Goal: Task Accomplishment & Management: Complete application form

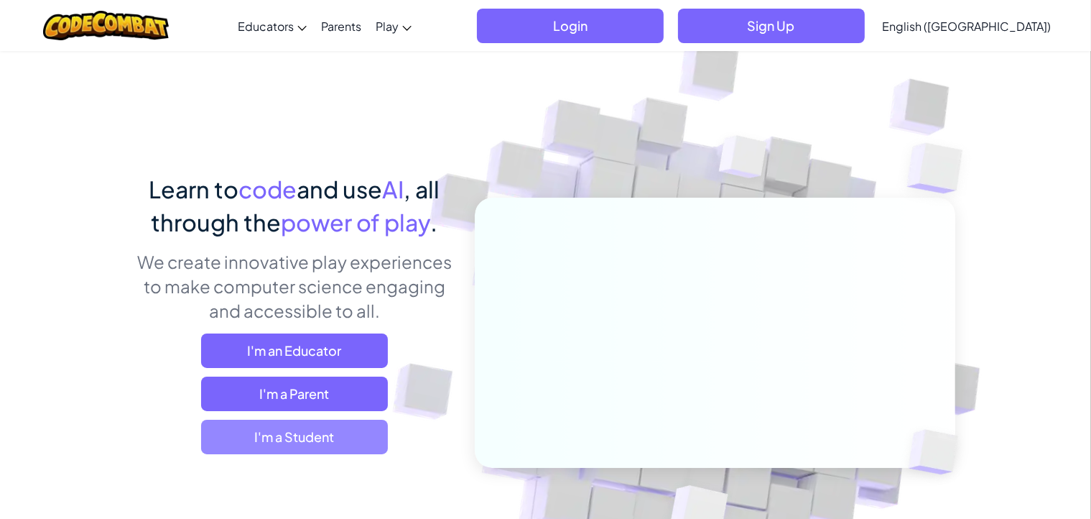
click at [340, 445] on span "I'm a Student" at bounding box center [294, 436] width 187 height 34
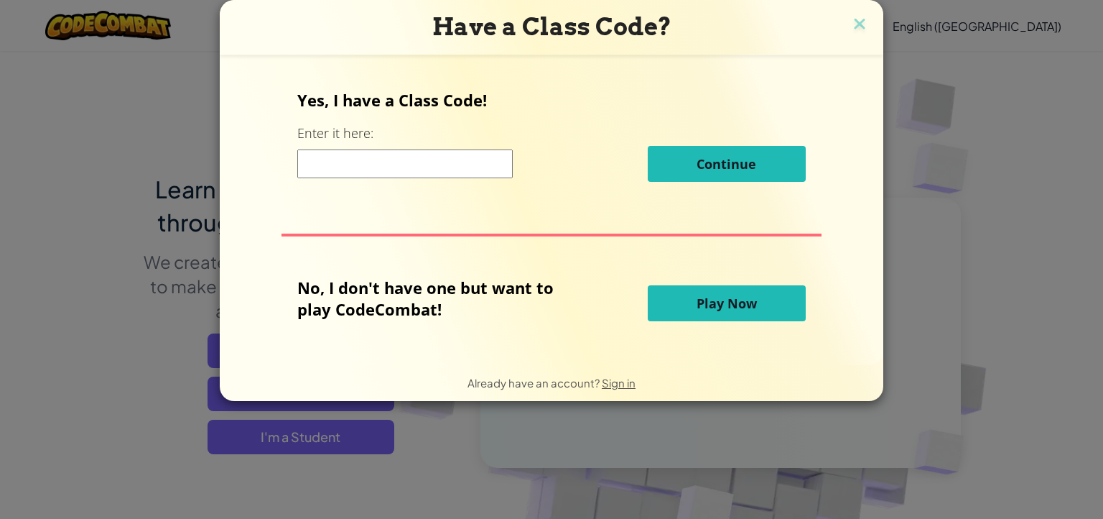
click at [852, 12] on h3 "Have a Class Code?" at bounding box center [552, 26] width 642 height 29
click at [865, 27] on img at bounding box center [859, 25] width 19 height 22
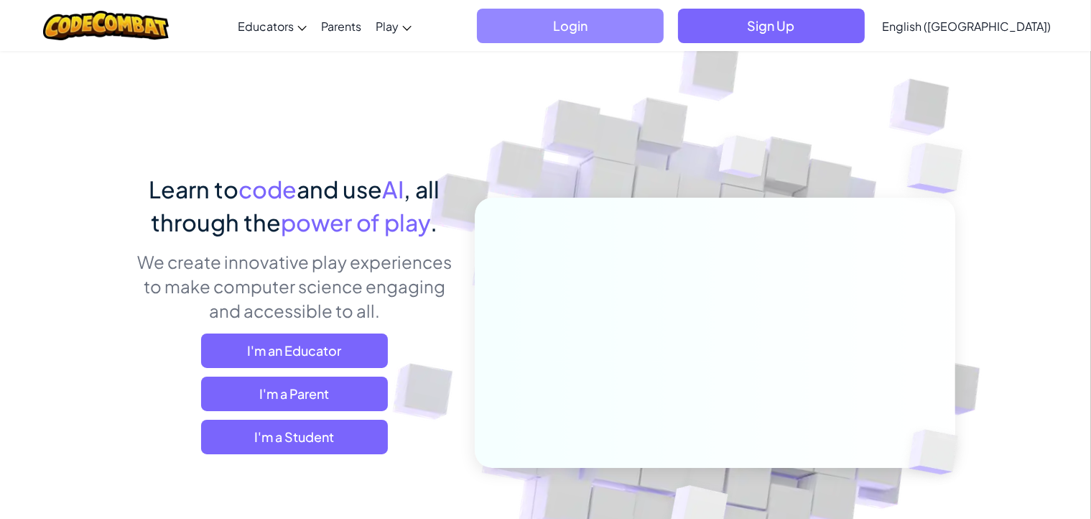
click at [664, 27] on span "Login" at bounding box center [570, 26] width 187 height 34
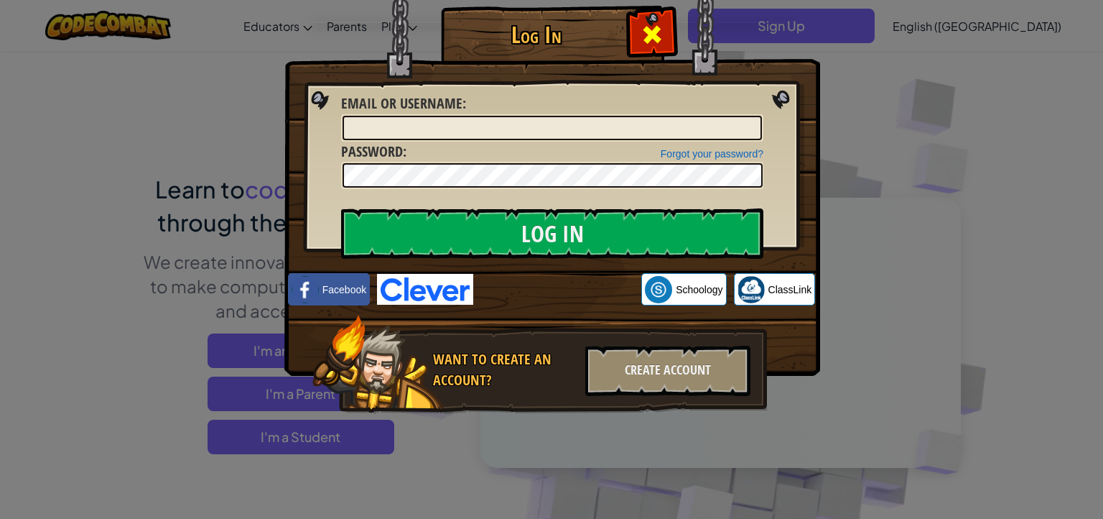
click at [645, 32] on span at bounding box center [652, 34] width 23 height 23
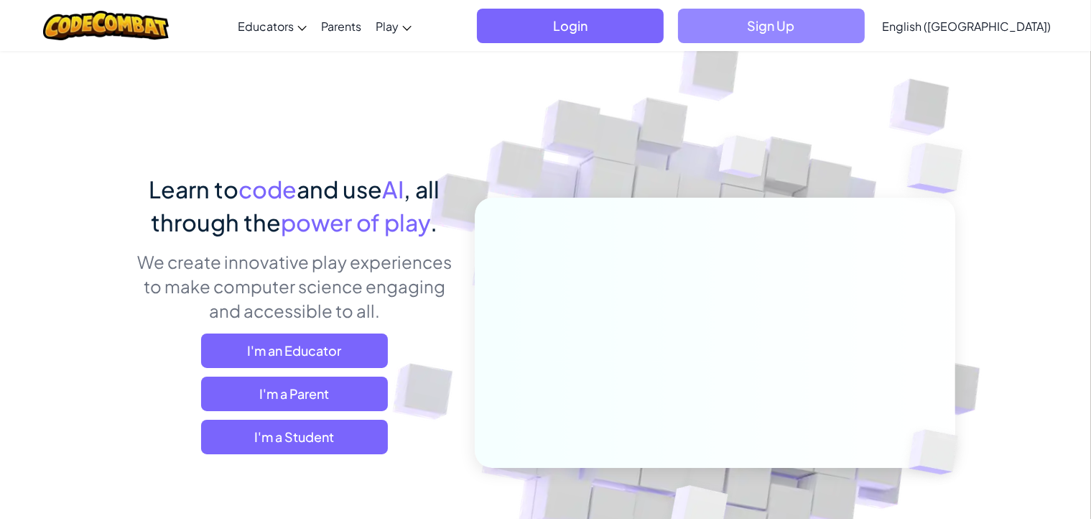
click at [845, 25] on span "Sign Up" at bounding box center [771, 26] width 187 height 34
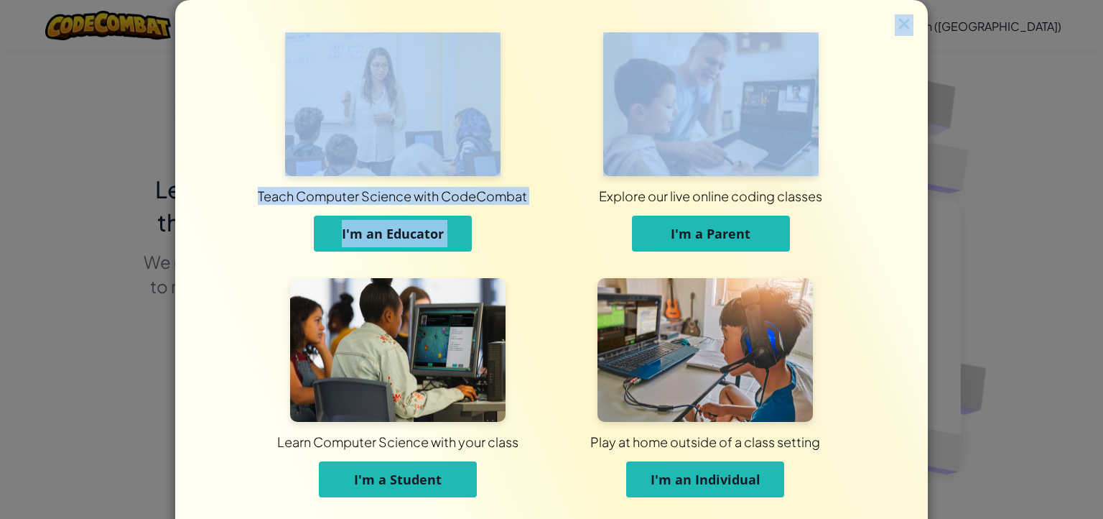
drag, startPoint x: 908, startPoint y: 16, endPoint x: 892, endPoint y: 24, distance: 18.0
click at [892, 24] on div "Teach Computer Science with CodeCombat I'm an Educator Explore our live online …" at bounding box center [551, 273] width 753 height 547
click at [895, 24] on img at bounding box center [904, 25] width 19 height 22
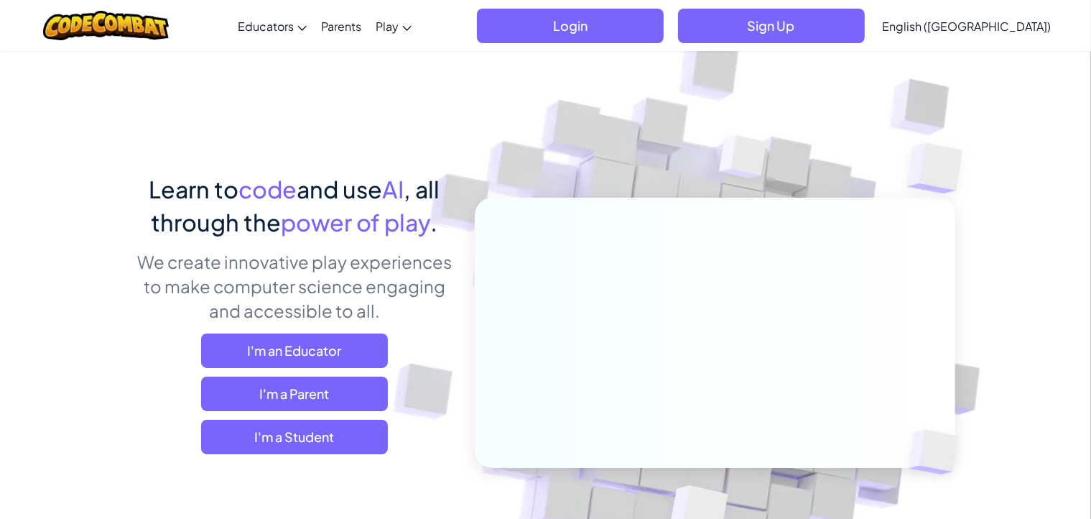
drag, startPoint x: 892, startPoint y: 24, endPoint x: 990, endPoint y: 41, distance: 99.1
click at [990, 41] on link "English ([GEOGRAPHIC_DATA])" at bounding box center [966, 25] width 183 height 39
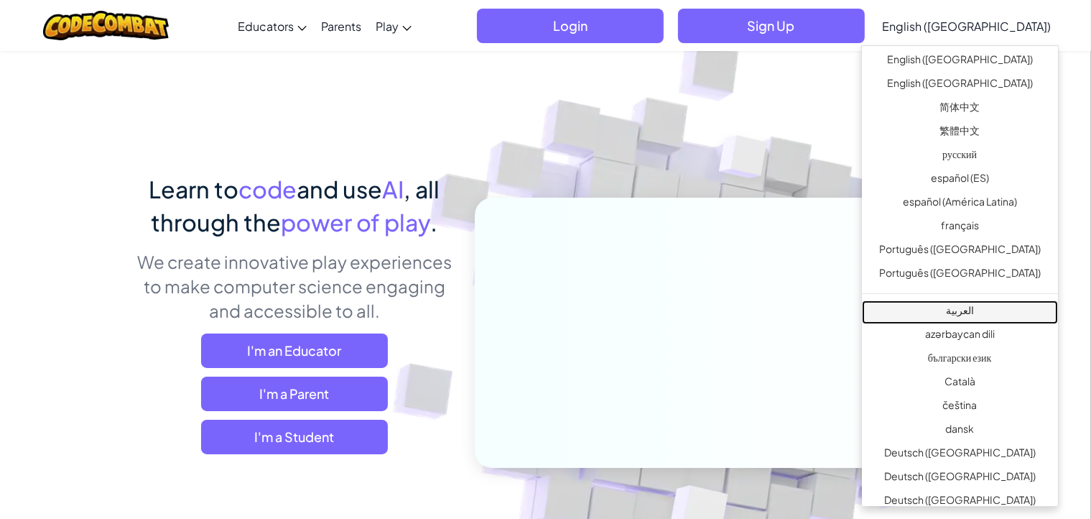
click at [980, 310] on link "العربية" at bounding box center [960, 312] width 196 height 24
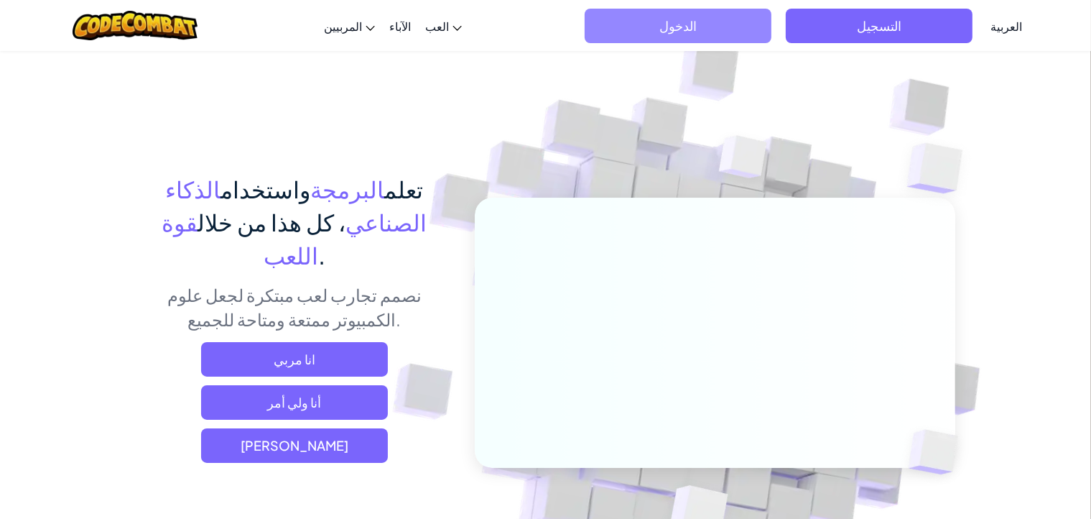
click at [728, 23] on span "الدخول" at bounding box center [678, 26] width 187 height 34
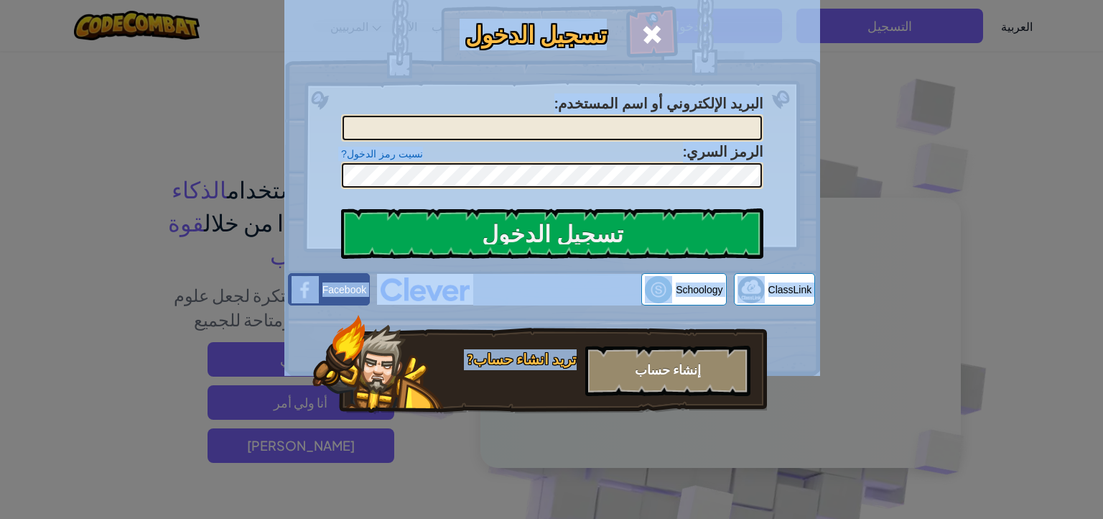
drag, startPoint x: 881, startPoint y: 209, endPoint x: 650, endPoint y: 366, distance: 279.3
click at [650, 366] on div "تسجيل الدخول خطأ غير معروف. البريد الإلكتروني أو اسم المستخدم : نسيت رمز الدخول…" at bounding box center [551, 259] width 1103 height 519
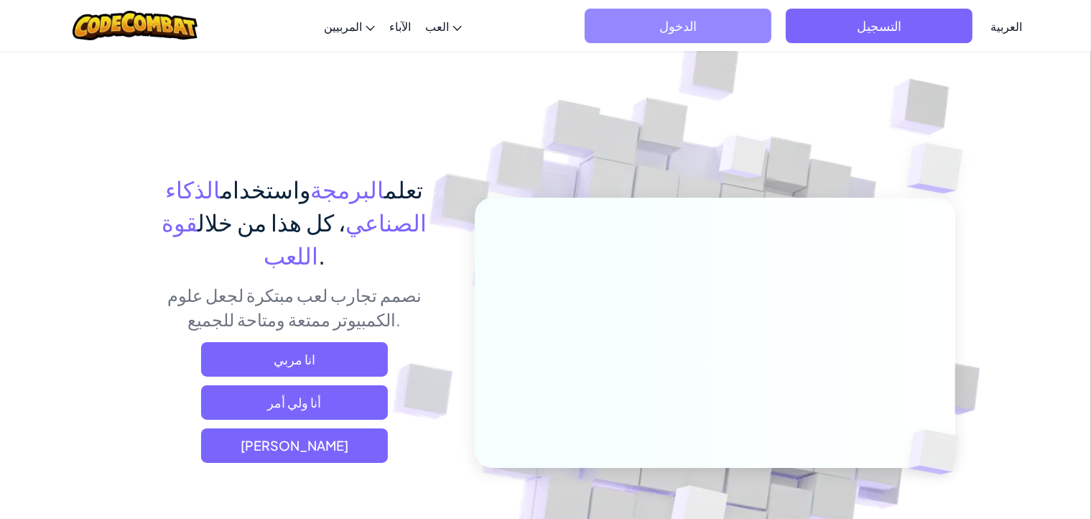
click at [669, 24] on span "الدخول" at bounding box center [678, 26] width 187 height 34
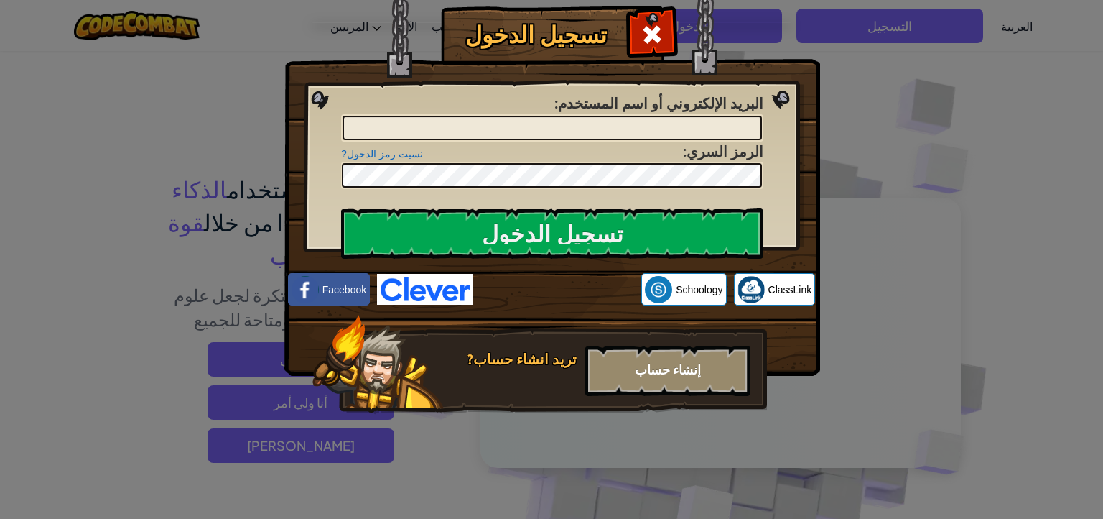
click at [662, 381] on div "إنشاء حساب" at bounding box center [667, 370] width 165 height 50
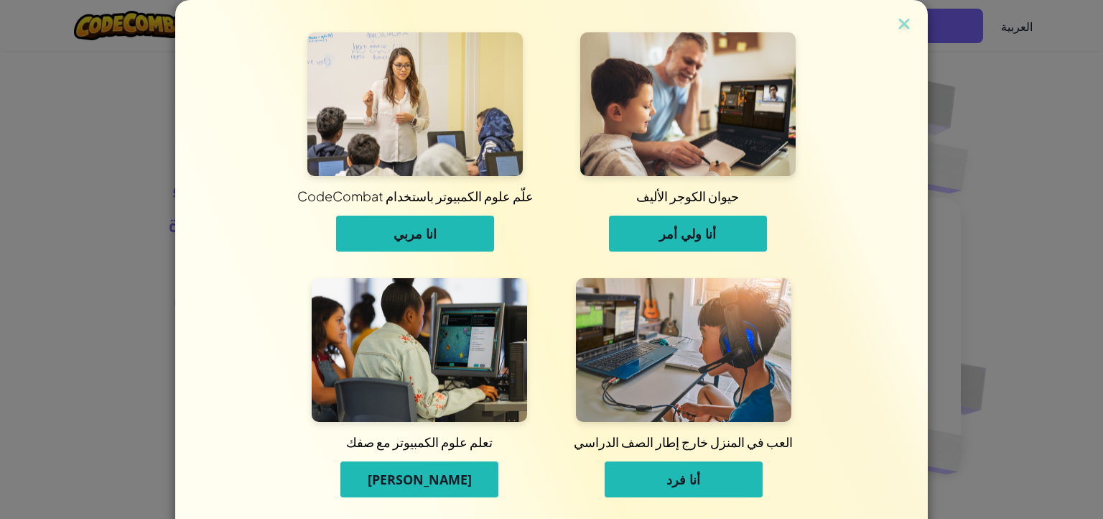
click at [669, 481] on span "أنا فرد" at bounding box center [683, 478] width 34 height 17
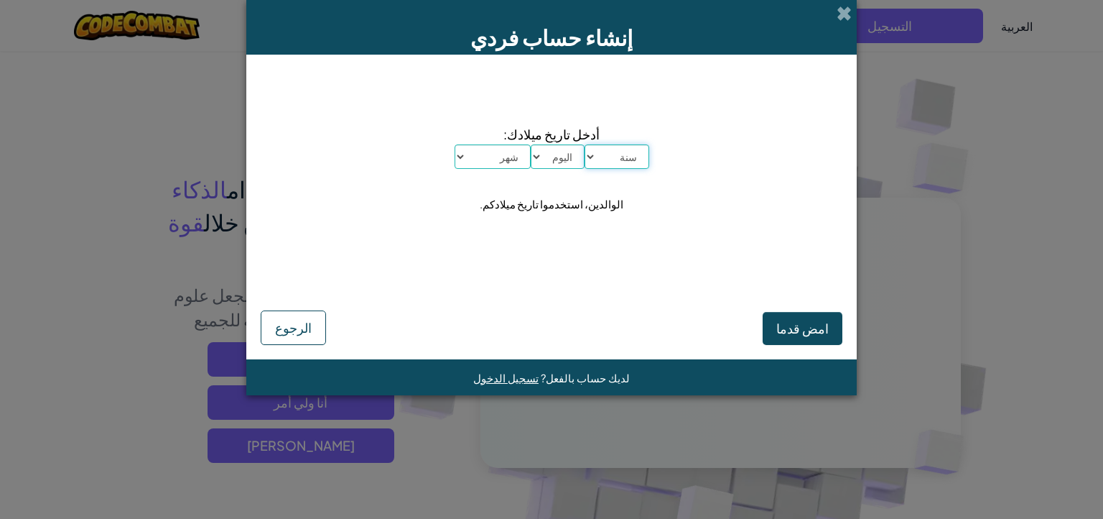
click at [600, 152] on select "سنة 2025 2024 2023 2022 2021 2020 2019 2018 2017 2016 2015 2014 2013 2012 2011 …" at bounding box center [617, 156] width 65 height 24
select select "2007"
click at [585, 144] on select "سنة 2025 2024 2023 2022 2021 2020 2019 2018 2017 2016 2015 2014 2013 2012 2011 …" at bounding box center [617, 156] width 65 height 24
click at [554, 160] on select "اليوم 1 2 3 4 5 6 7 8 9 10 11 12 13 14 15 16 17 18 19 20 21 22 23 24 25 26 27 2…" at bounding box center [558, 156] width 54 height 24
select select "19"
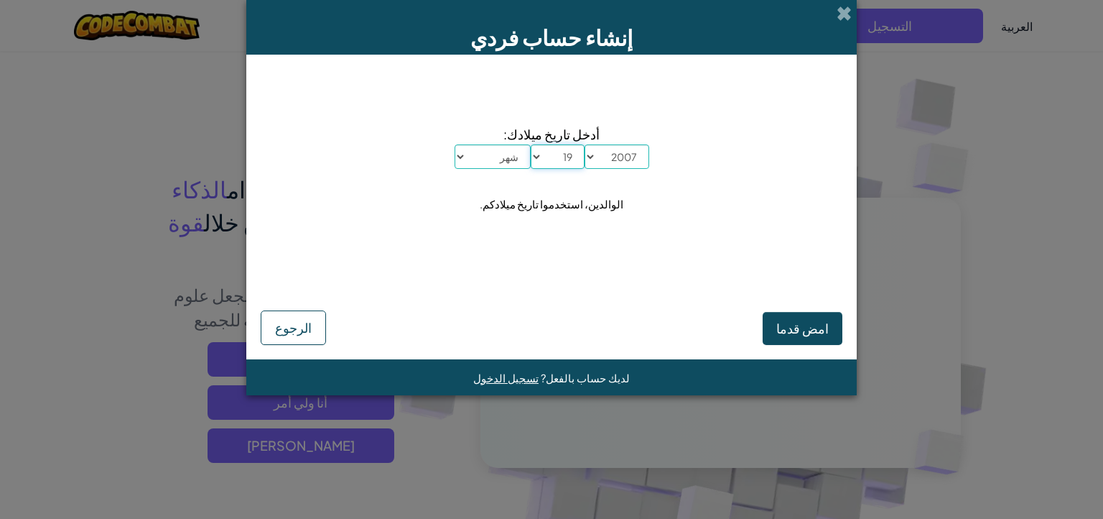
click at [531, 144] on select "اليوم 1 2 3 4 5 6 7 8 9 10 11 12 13 14 15 16 17 18 19 20 21 22 23 24 25 26 27 2…" at bounding box center [558, 156] width 54 height 24
click at [496, 164] on select "شهر يناير فبراير مارس أبريل مايو يونيو يوليو أغسطس سبتمبر أكتوبر نوفمبر ديسمبر" at bounding box center [493, 156] width 76 height 24
select select "7"
click at [455, 144] on select "شهر يناير فبراير مارس أبريل مايو يونيو يوليو أغسطس سبتمبر أكتوبر نوفمبر ديسمبر" at bounding box center [493, 156] width 76 height 24
click at [798, 333] on span "امض قدما" at bounding box center [802, 328] width 52 height 17
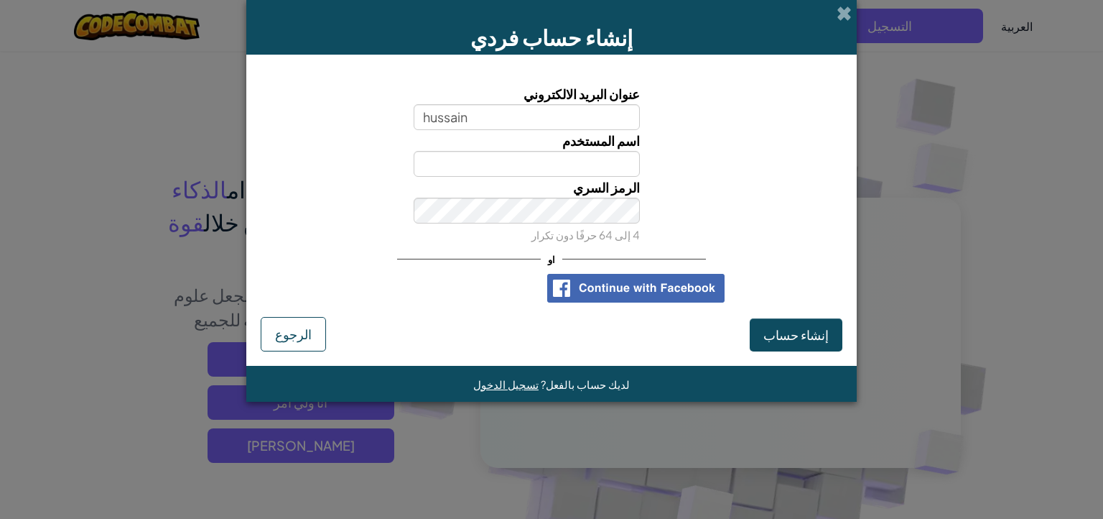
type input "hussain"
click at [592, 164] on input "اسم المستخدم" at bounding box center [527, 164] width 227 height 26
type input "hussian"
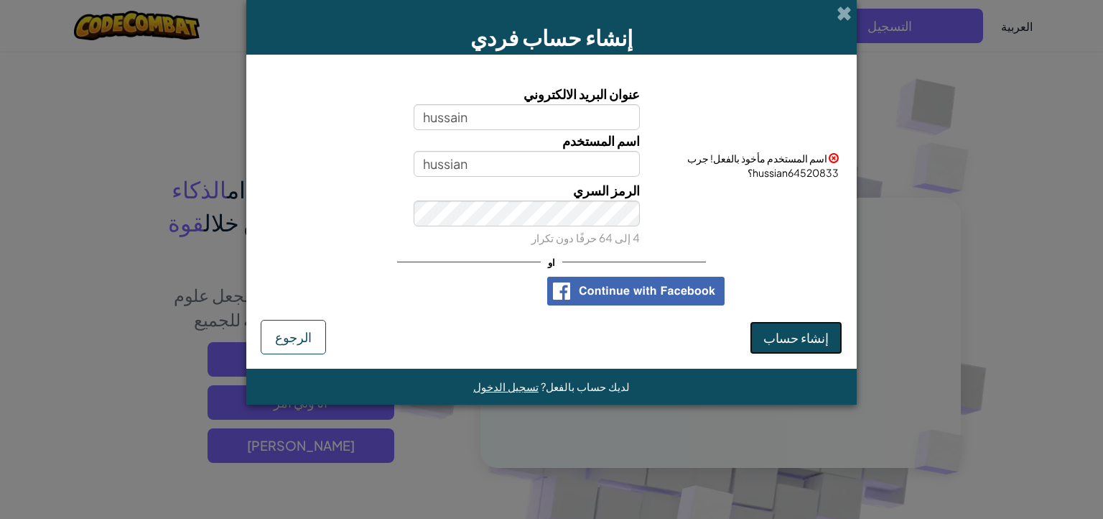
click at [807, 325] on button "إنشاء حساب" at bounding box center [796, 337] width 93 height 33
click at [776, 340] on span "إنشاء حساب" at bounding box center [795, 337] width 65 height 17
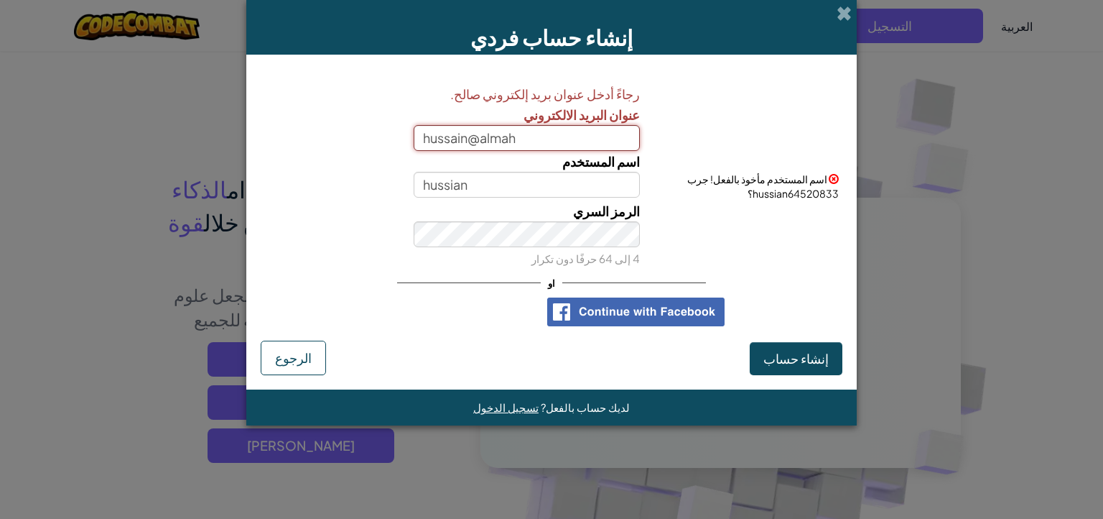
click at [576, 133] on input "hussain@almah" at bounding box center [527, 138] width 227 height 26
type input "h"
click at [641, 216] on div "الرمز السري 4 إلى 64 حرفًا دون تكرار" at bounding box center [527, 234] width 248 height 68
click at [541, 142] on input "hussain3 _37@icloud" at bounding box center [527, 138] width 227 height 26
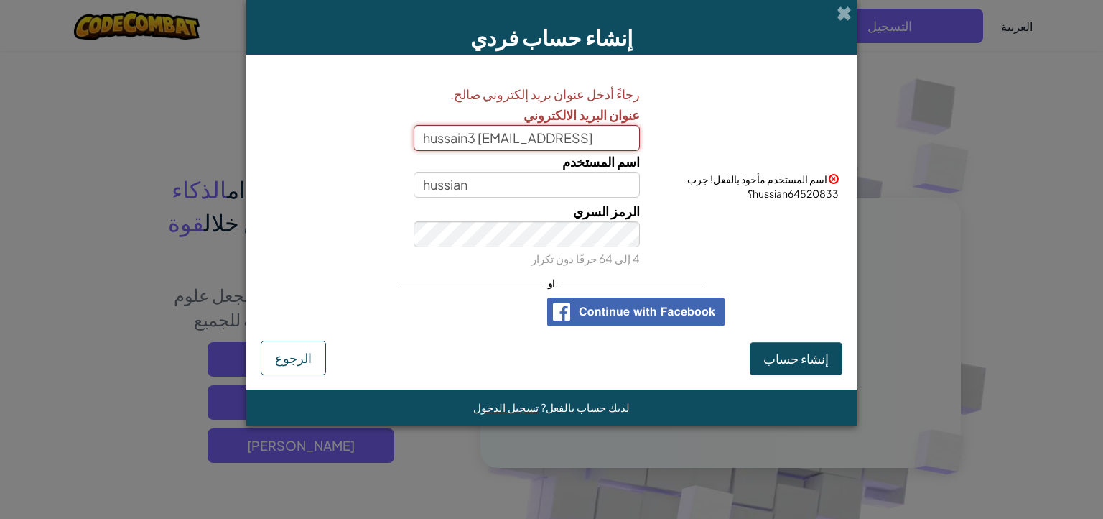
click at [541, 142] on input "hussain3 _37@icloud" at bounding box center [527, 138] width 227 height 26
click at [534, 142] on input "hussain3 _37@icloud" at bounding box center [527, 138] width 227 height 26
drag, startPoint x: 534, startPoint y: 142, endPoint x: 483, endPoint y: 144, distance: 51.0
click at [483, 144] on input "hussain3 _37@icloud" at bounding box center [527, 138] width 227 height 26
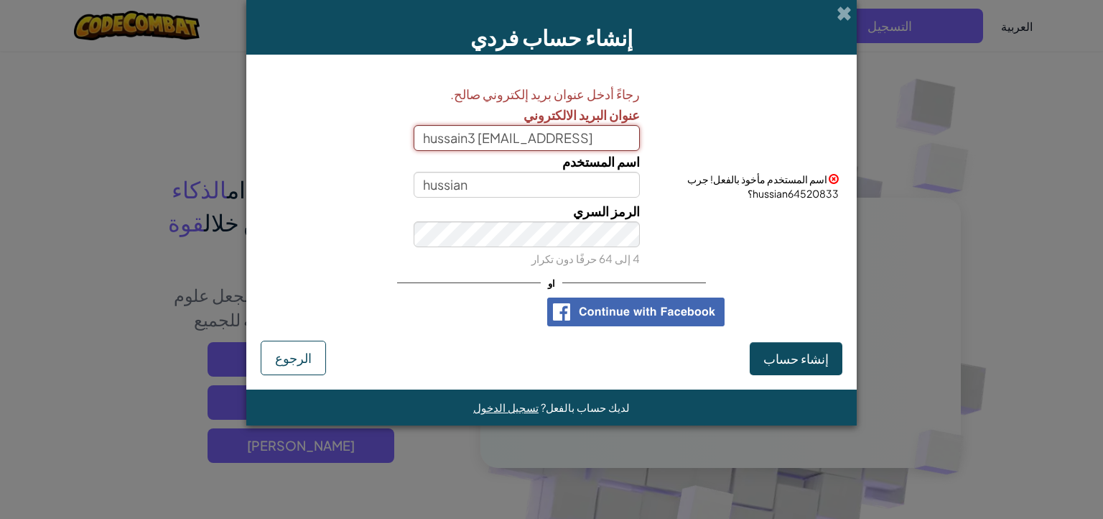
click at [575, 139] on input "hussain3 _37@icloud" at bounding box center [527, 138] width 227 height 26
type input "hussain3 _37@icloud.com"
click at [577, 178] on input "hussian" at bounding box center [527, 185] width 227 height 26
type input "hu66a1n"
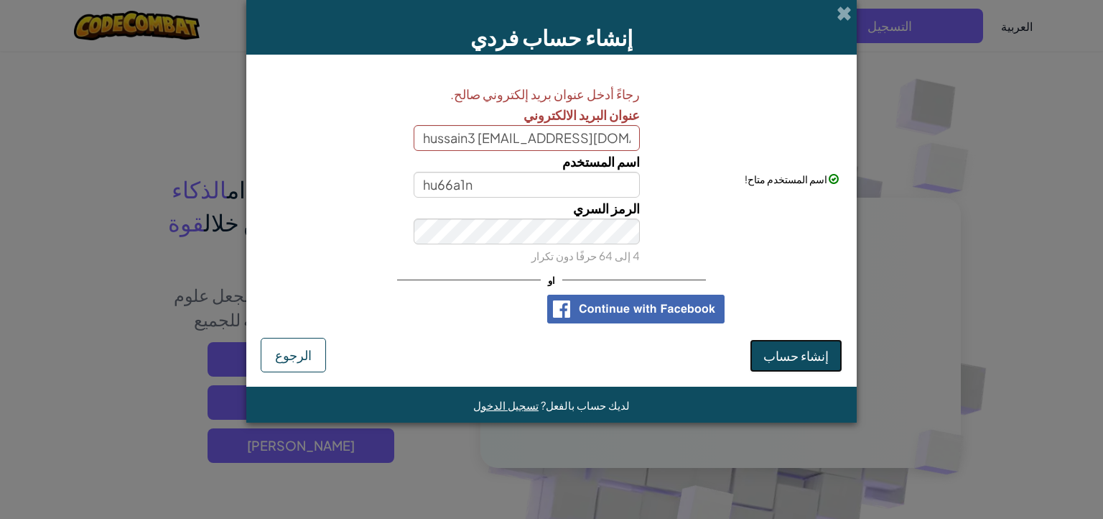
click at [797, 358] on span "إنشاء حساب" at bounding box center [795, 355] width 65 height 17
click at [511, 138] on input "hussain3 _37@icloud.com" at bounding box center [527, 138] width 227 height 26
click at [787, 362] on span "إنشاء حساب" at bounding box center [795, 355] width 65 height 17
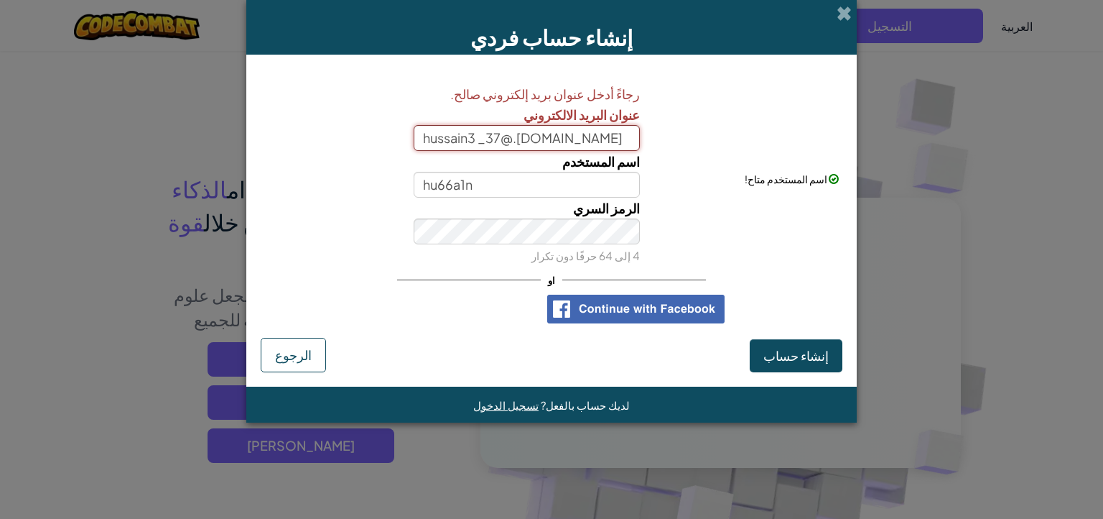
click at [514, 144] on input "hussain3 _37@.icloud.com" at bounding box center [527, 138] width 227 height 26
click at [501, 139] on input "hussain3 _37.icloud.com" at bounding box center [527, 138] width 227 height 26
click at [505, 139] on input "hussain3 _37.icloud.com" at bounding box center [527, 138] width 227 height 26
type input "hussain3 _37icloud.com"
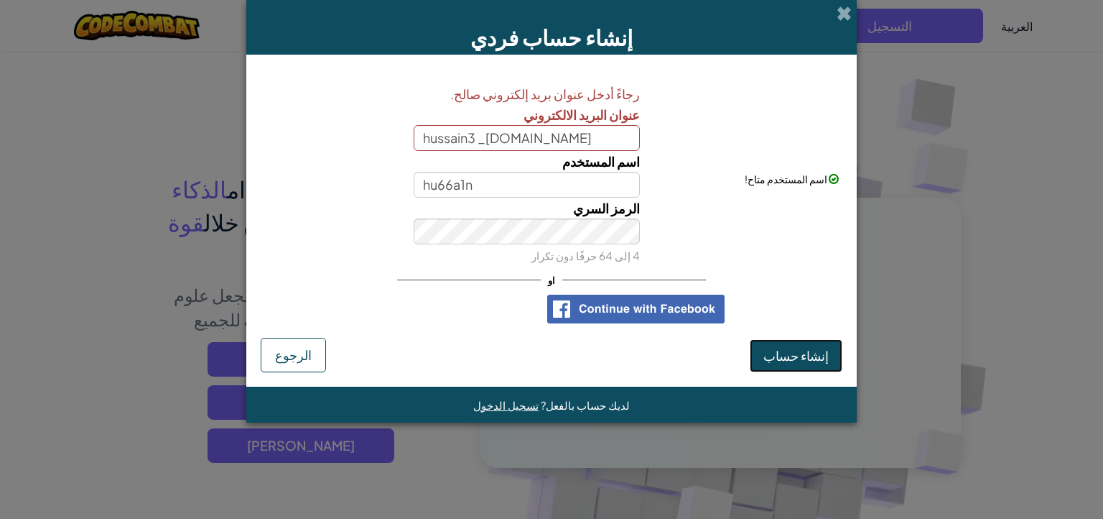
click at [776, 354] on span "إنشاء حساب" at bounding box center [795, 355] width 65 height 17
click at [792, 360] on span "إنشاء حساب" at bounding box center [795, 355] width 65 height 17
click at [432, 169] on div "اسم المستخدم hu66a1n" at bounding box center [527, 174] width 248 height 47
click at [497, 139] on input "hussain3 _37icloud.com" at bounding box center [527, 138] width 227 height 26
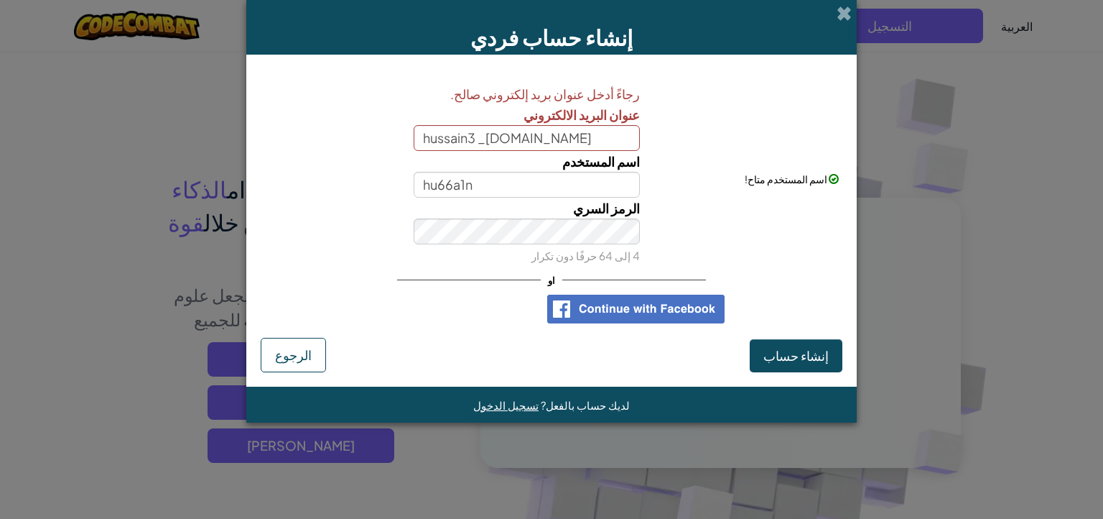
click at [594, 308] on img at bounding box center [635, 308] width 177 height 29
click at [852, 13] on div "إنشاء حساب فردي" at bounding box center [551, 27] width 610 height 55
click at [849, 13] on span at bounding box center [844, 13] width 15 height 15
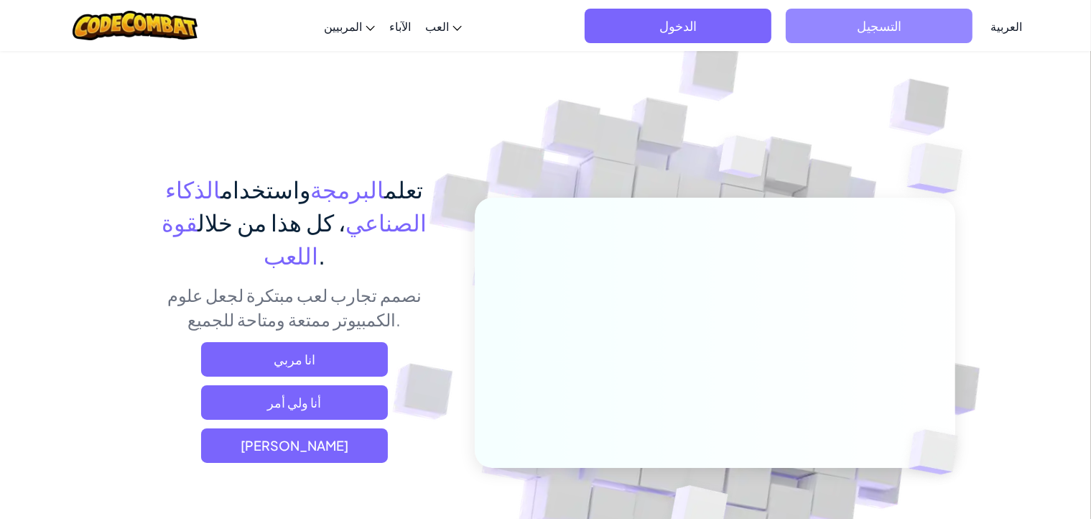
click at [885, 37] on span "التسجيل" at bounding box center [879, 26] width 187 height 34
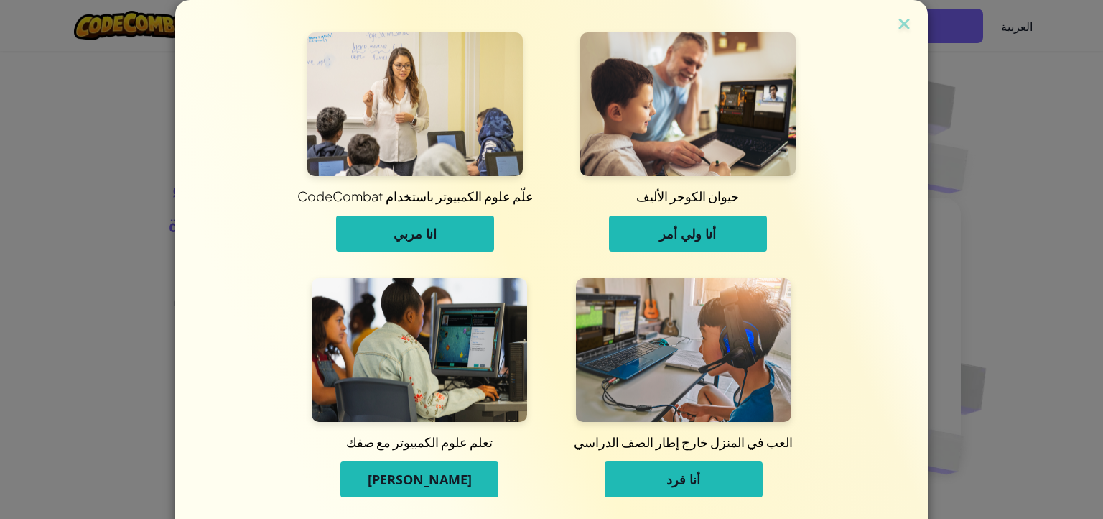
click at [862, 60] on div "علّم علوم الكمبيوتر باستخدام CodeCombat انا مربي حيوان الكوجر الأليف أنا ولي أم…" at bounding box center [551, 255] width 681 height 511
click at [683, 485] on span "أنا فرد" at bounding box center [683, 478] width 34 height 17
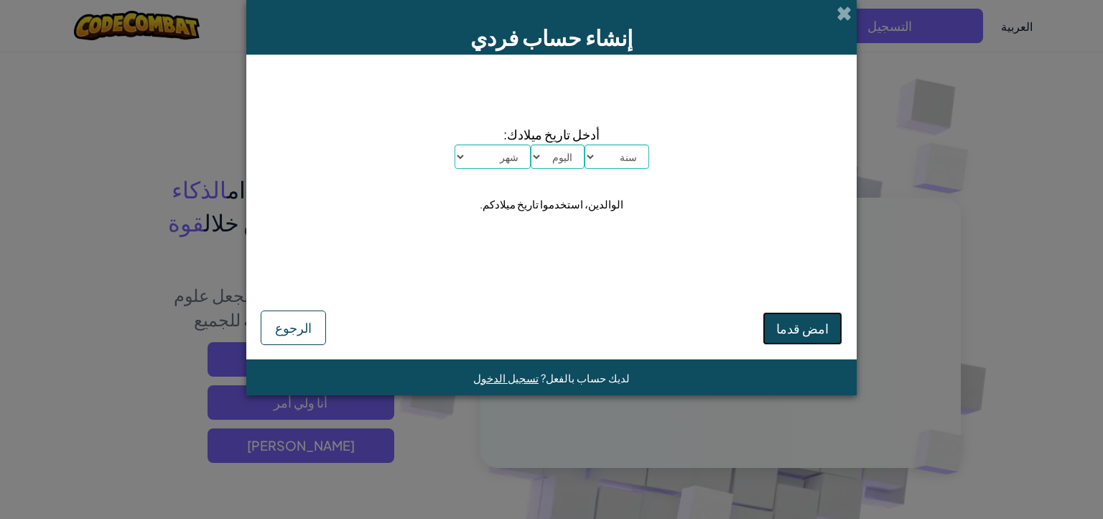
click at [808, 322] on span "امض قدما" at bounding box center [802, 328] width 52 height 17
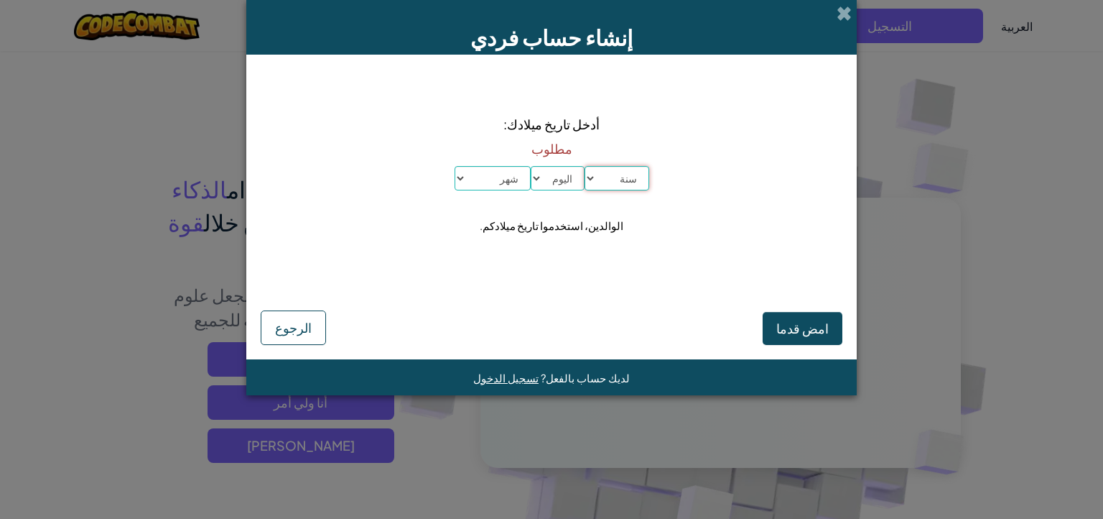
click at [613, 173] on select "سنة 2025 2024 2023 2022 2021 2020 2019 2018 2017 2016 2015 2014 2013 2012 2011 …" at bounding box center [617, 178] width 65 height 24
select select "2004"
click at [585, 166] on select "سنة 2025 2024 2023 2022 2021 2020 2019 2018 2017 2016 2015 2014 2013 2012 2011 …" at bounding box center [617, 178] width 65 height 24
click at [554, 172] on select "اليوم 1 2 3 4 5 6 7 8 9 10 11 12 13 14 15 16 17 18 19 20 21 22 23 24 25 26 27 2…" at bounding box center [558, 178] width 54 height 24
select select "7"
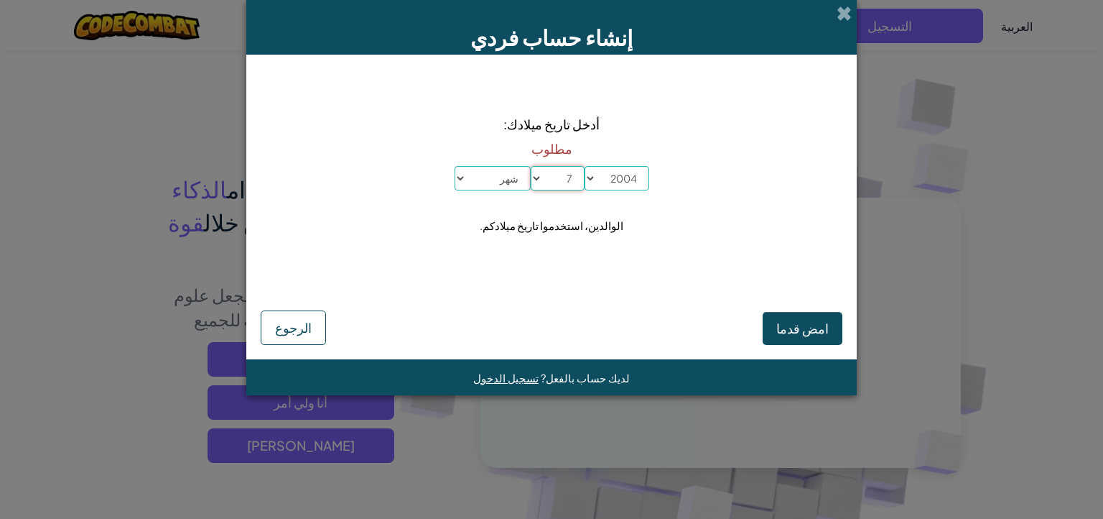
click at [531, 166] on select "اليوم 1 2 3 4 5 6 7 8 9 10 11 12 13 14 15 16 17 18 19 20 21 22 23 24 25 26 27 2…" at bounding box center [558, 178] width 54 height 24
click at [500, 169] on select "شهر يناير فبراير مارس أبريل مايو يونيو يوليو أغسطس سبتمبر أكتوبر نوفمبر ديسمبر" at bounding box center [493, 178] width 76 height 24
select select "6"
click at [455, 166] on select "شهر يناير فبراير مارس أبريل مايو يونيو يوليو أغسطس سبتمبر أكتوبر نوفمبر ديسمبر" at bounding box center [493, 178] width 76 height 24
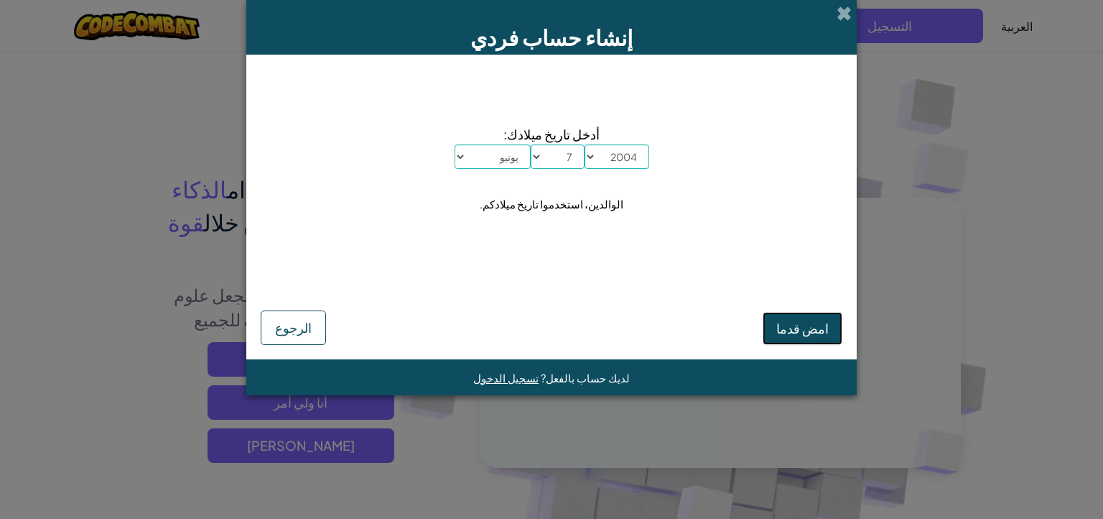
click at [811, 330] on span "امض قدما" at bounding box center [802, 328] width 52 height 17
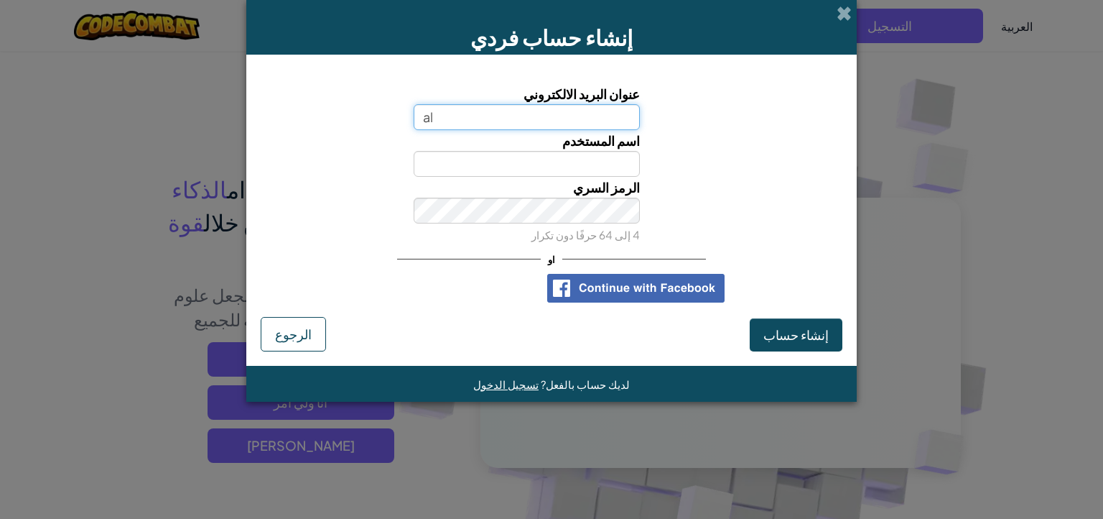
click at [583, 116] on input "al" at bounding box center [527, 117] width 227 height 26
type input "almaharihussain13@gmail.com"
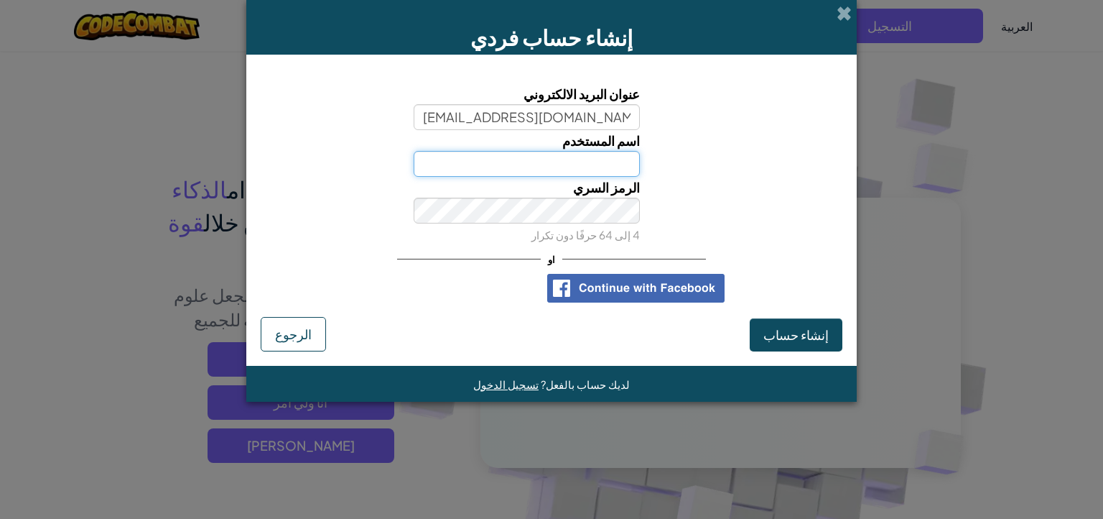
click at [603, 163] on input "اسم المستخدم" at bounding box center [527, 164] width 227 height 26
click at [429, 164] on input "h66a1n" at bounding box center [527, 164] width 227 height 26
type input "hu66a1n"
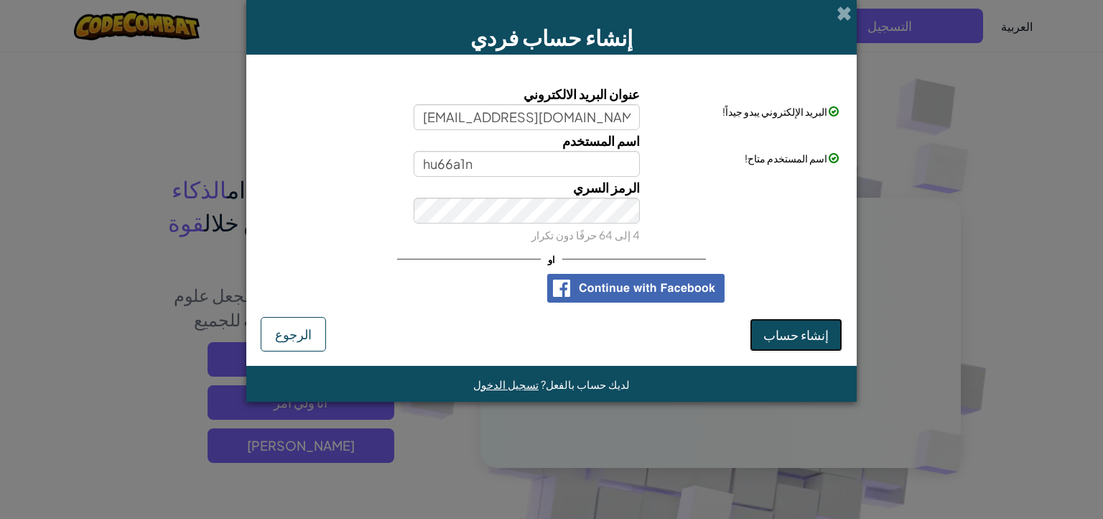
click at [807, 331] on span "إنشاء حساب" at bounding box center [795, 334] width 65 height 17
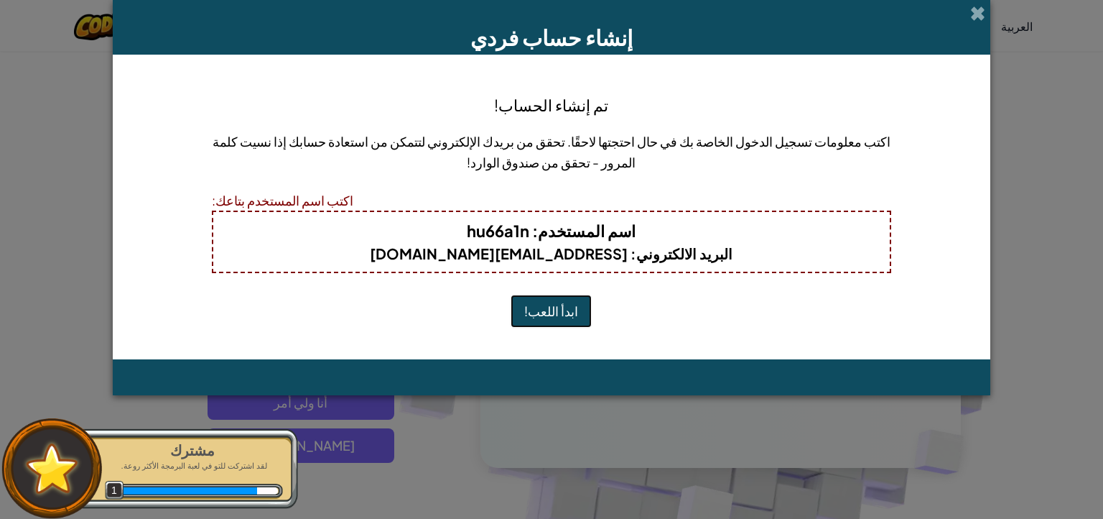
click at [553, 310] on button "ابدأ اللعب!" at bounding box center [551, 310] width 81 height 33
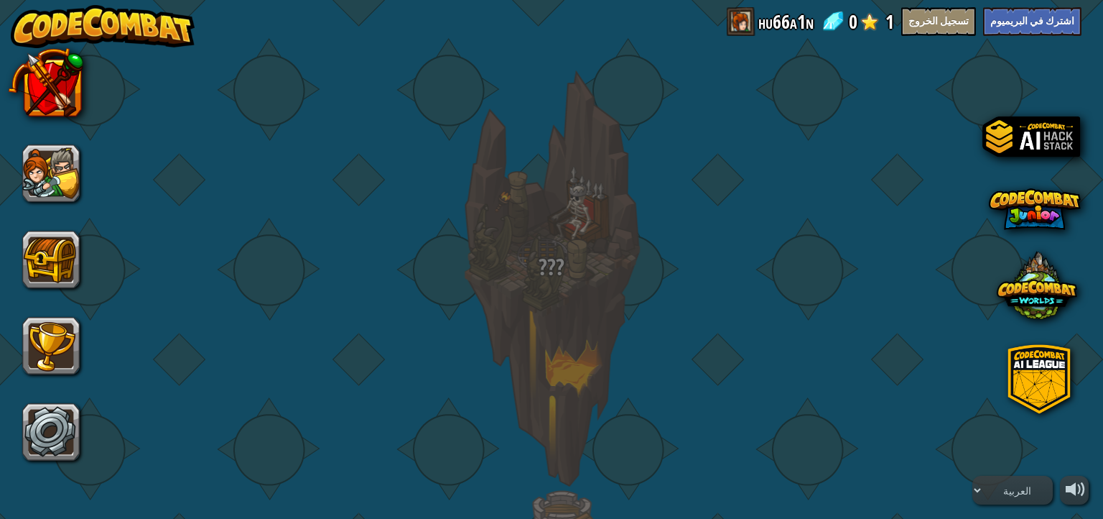
select select "ar"
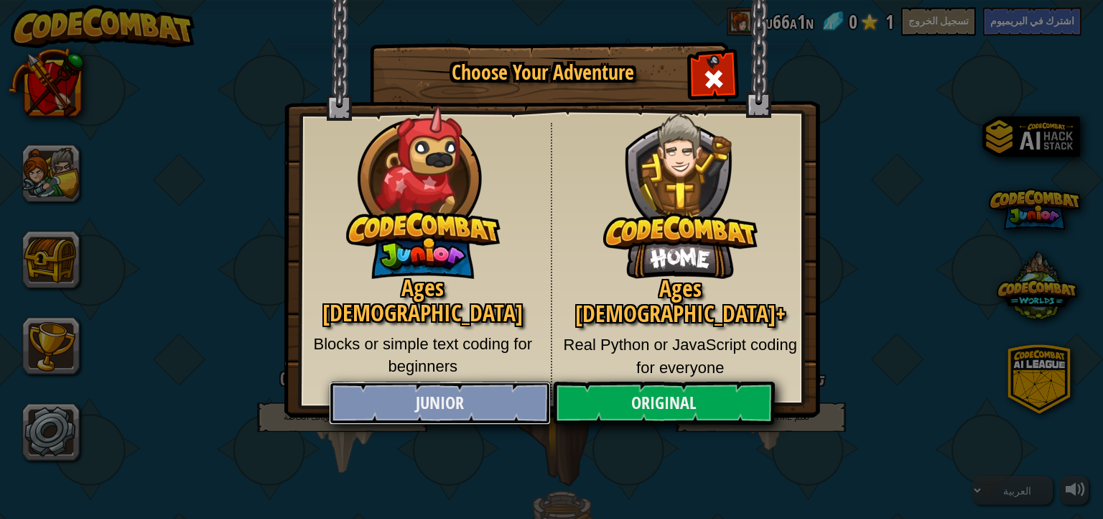
click at [482, 400] on link "Junior" at bounding box center [439, 402] width 221 height 43
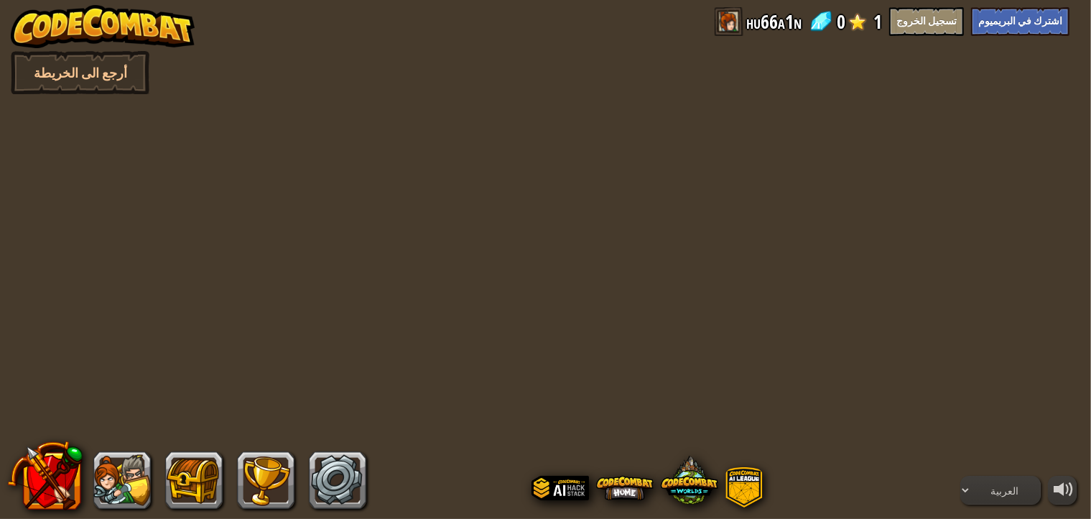
select select "ar"
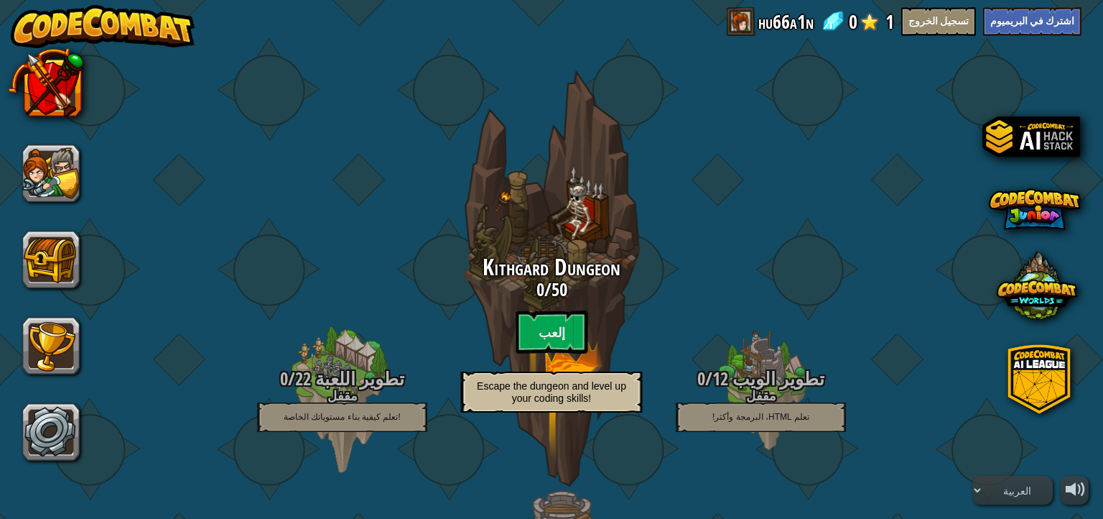
select select "ar"
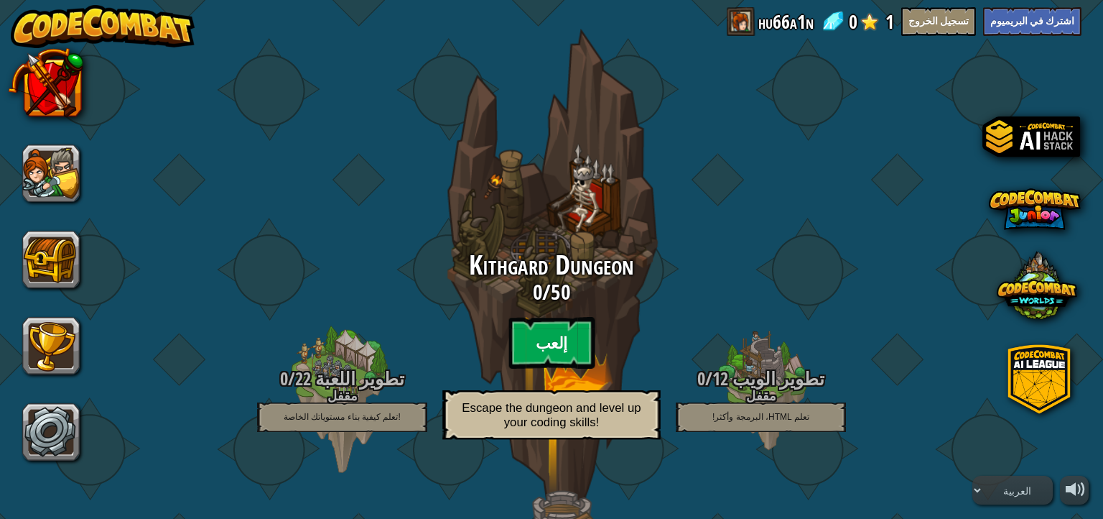
click at [558, 333] on btn "إلعب" at bounding box center [551, 343] width 86 height 52
select select "ar"
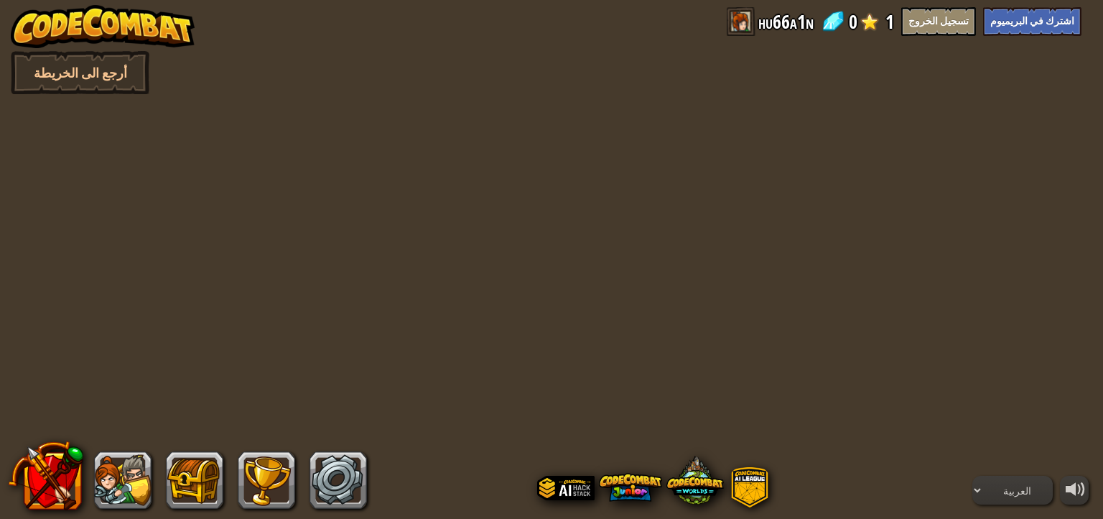
select select "ar"
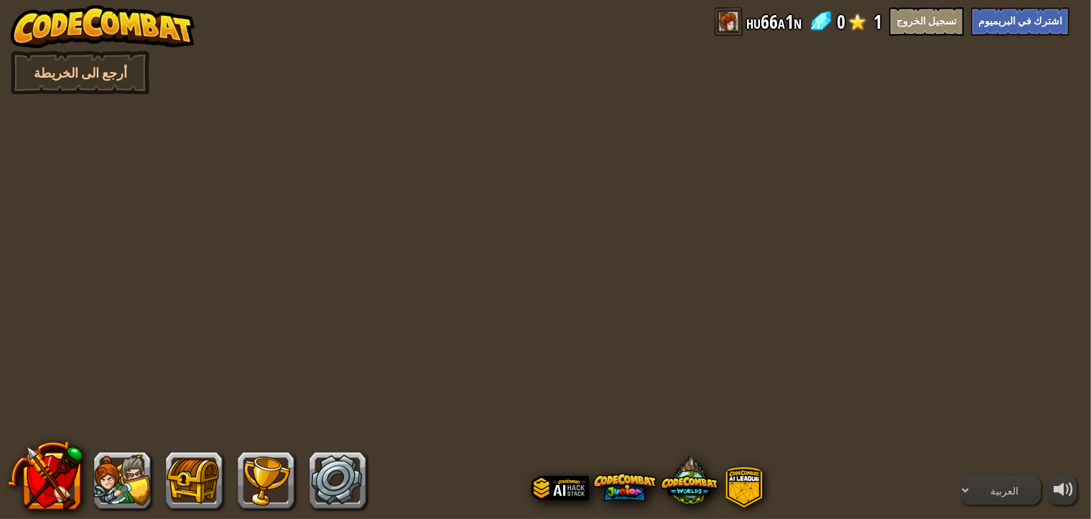
select select "ar"
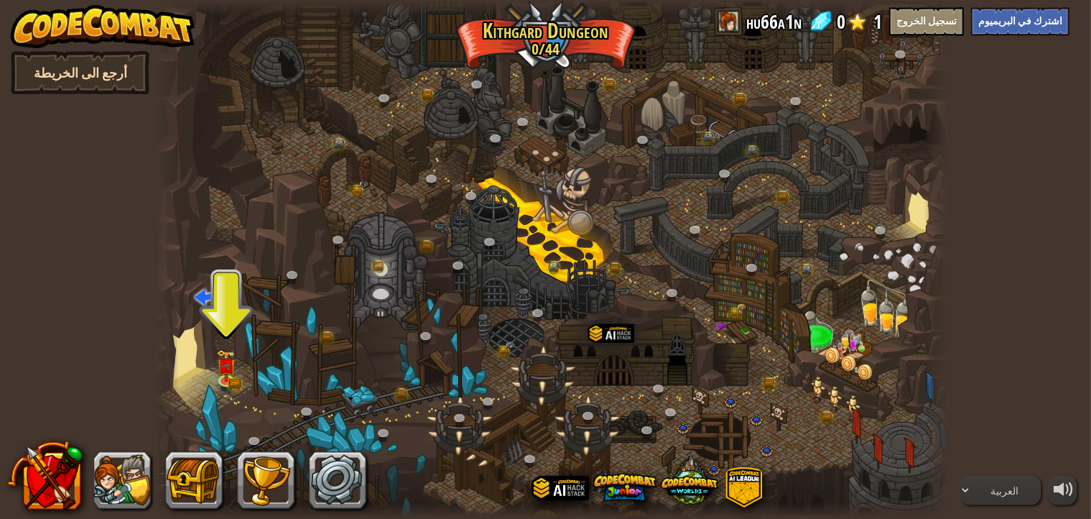
click at [84, 68] on link "أرجع الى الخريطة" at bounding box center [80, 72] width 139 height 43
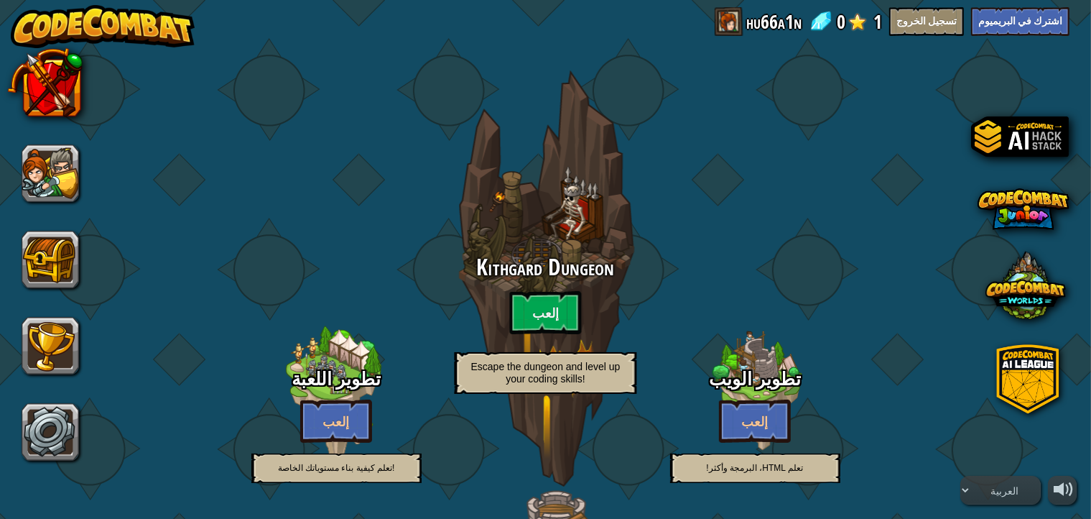
select select "ar"
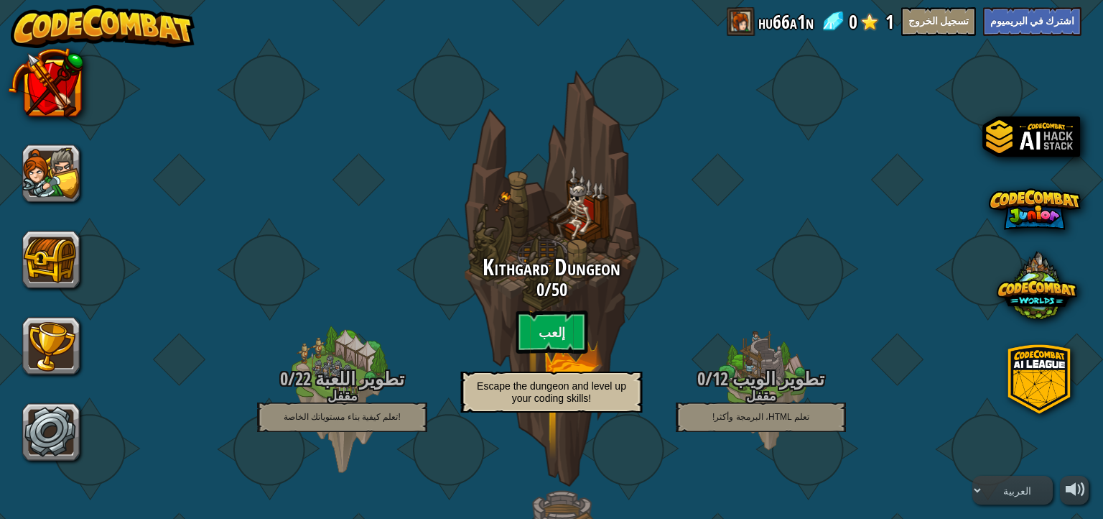
select select "ar"
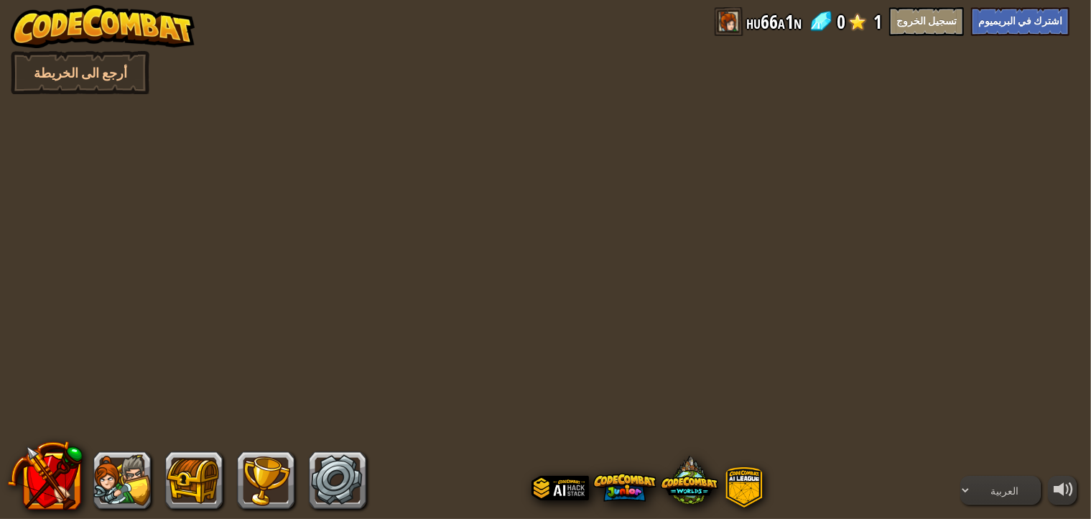
select select "ar"
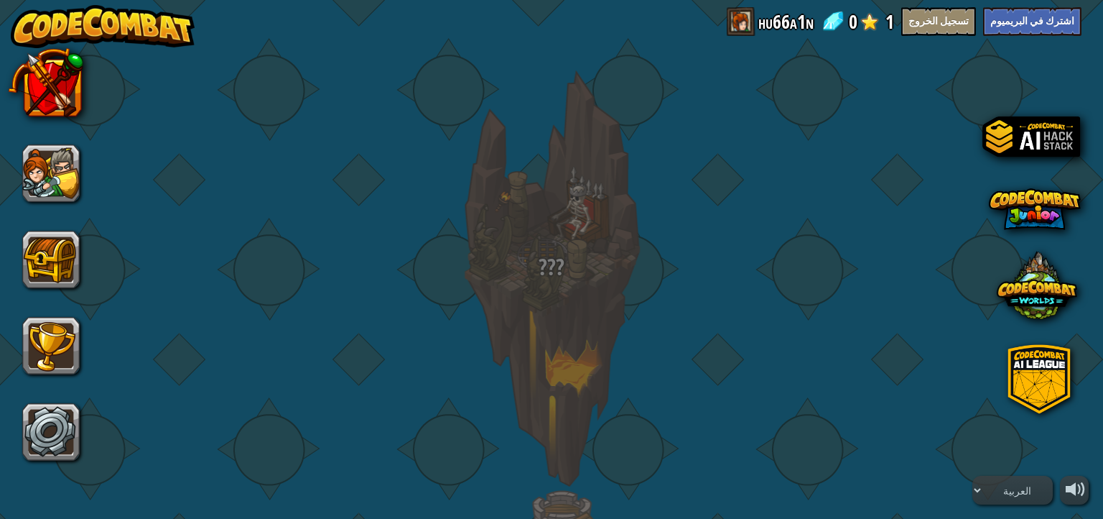
select select "ar"
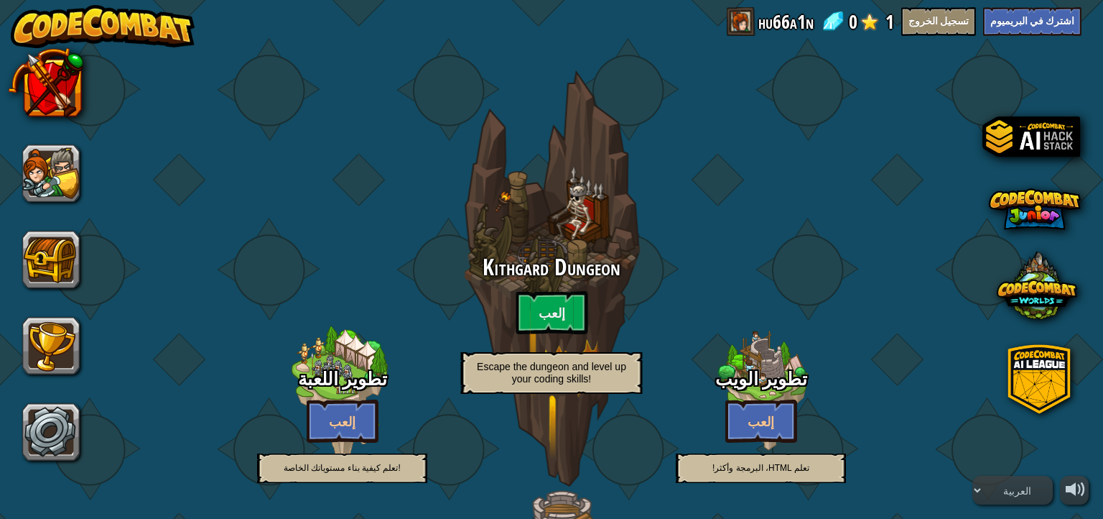
select select "ar"
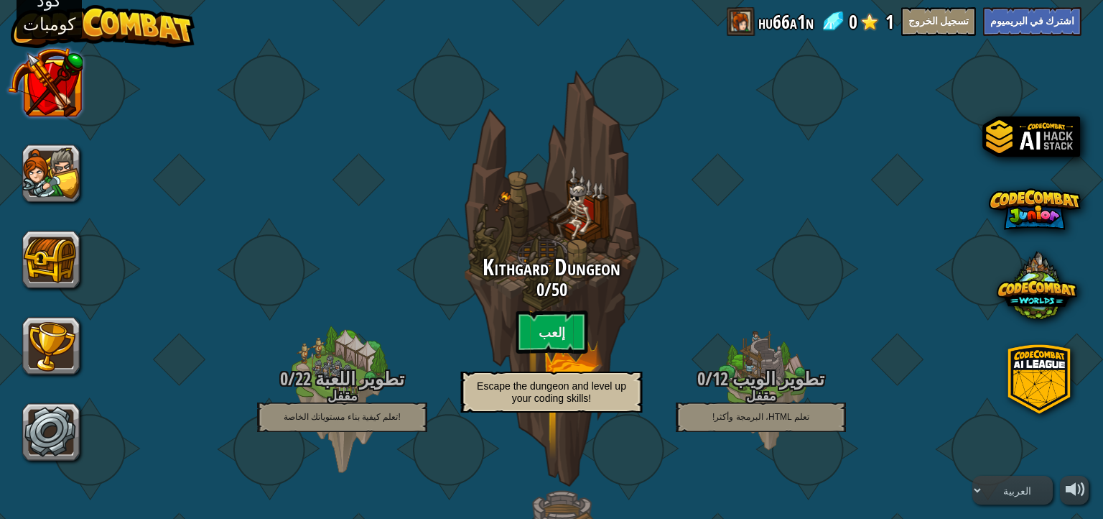
click at [60, 86] on button at bounding box center [44, 82] width 75 height 75
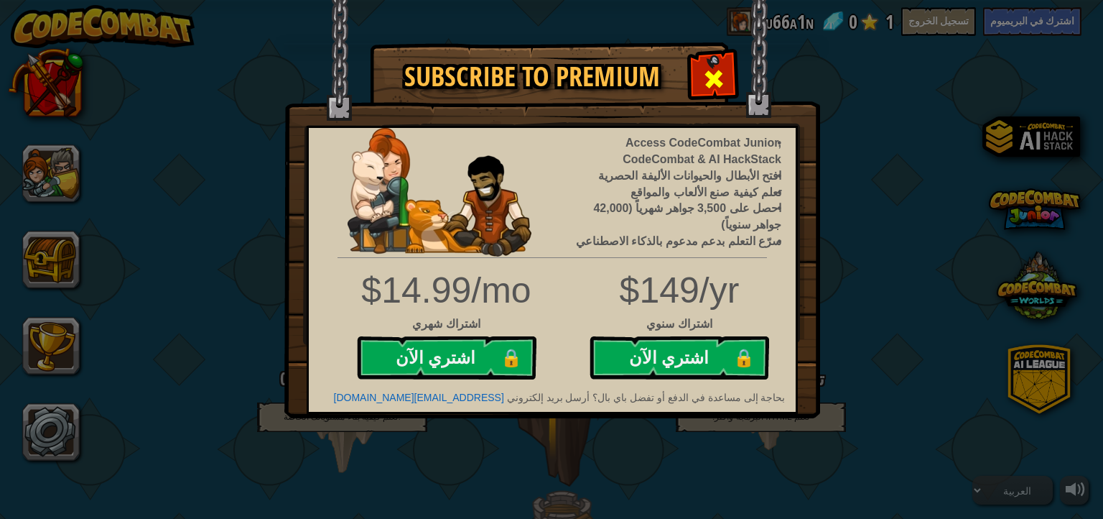
click at [706, 63] on div at bounding box center [713, 77] width 45 height 45
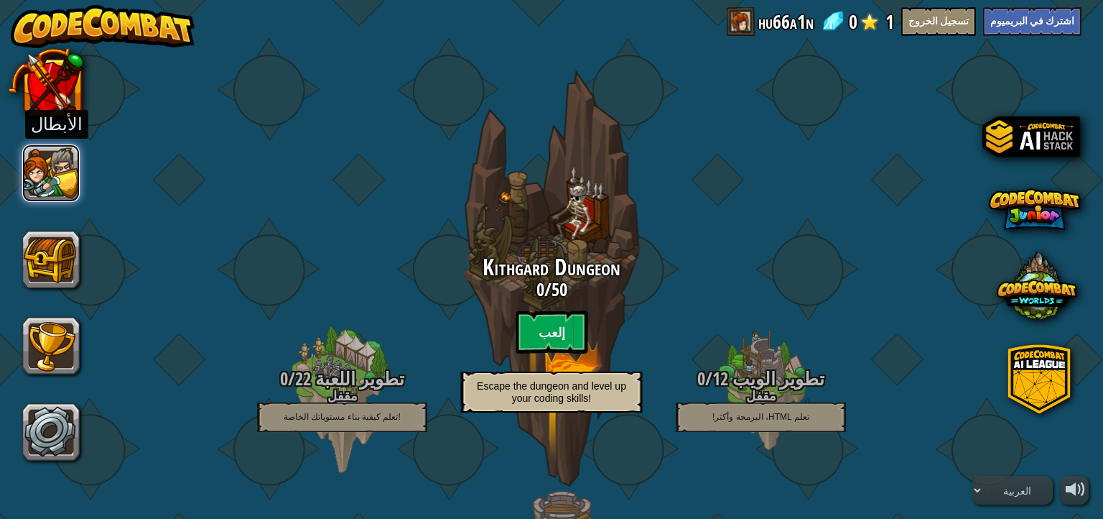
click at [68, 187] on button at bounding box center [50, 172] width 57 height 57
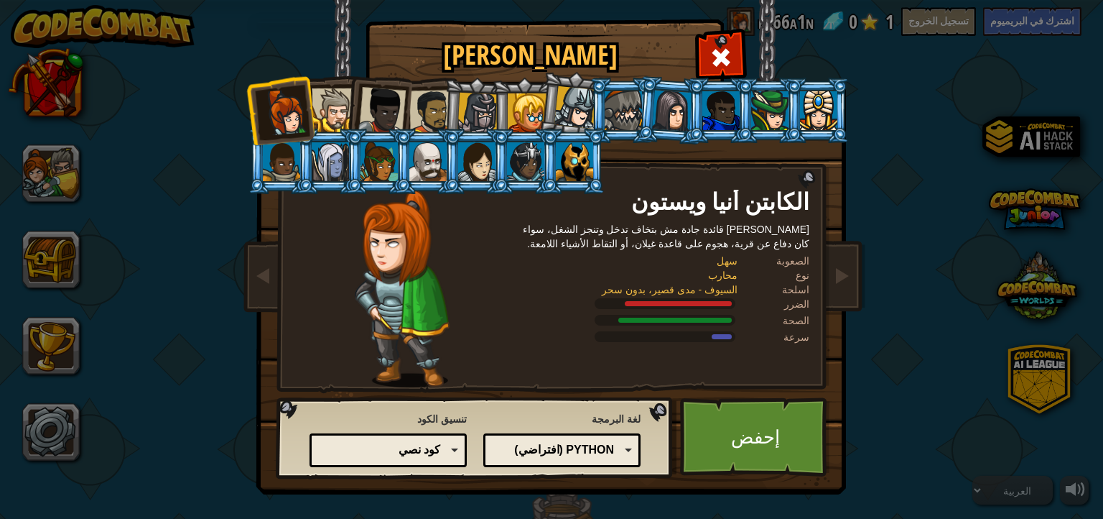
click at [529, 109] on div at bounding box center [527, 112] width 39 height 39
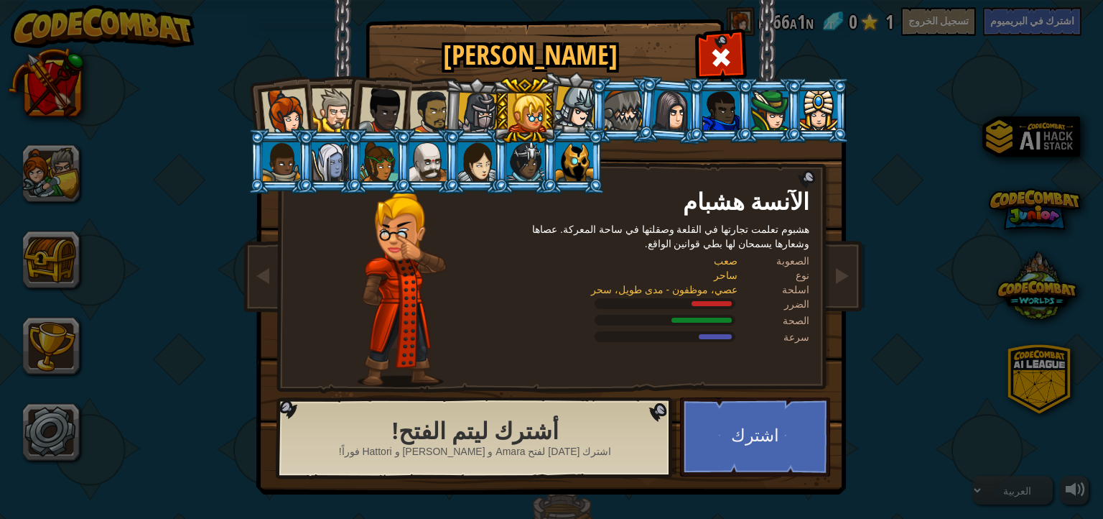
click at [421, 113] on div at bounding box center [431, 112] width 45 height 45
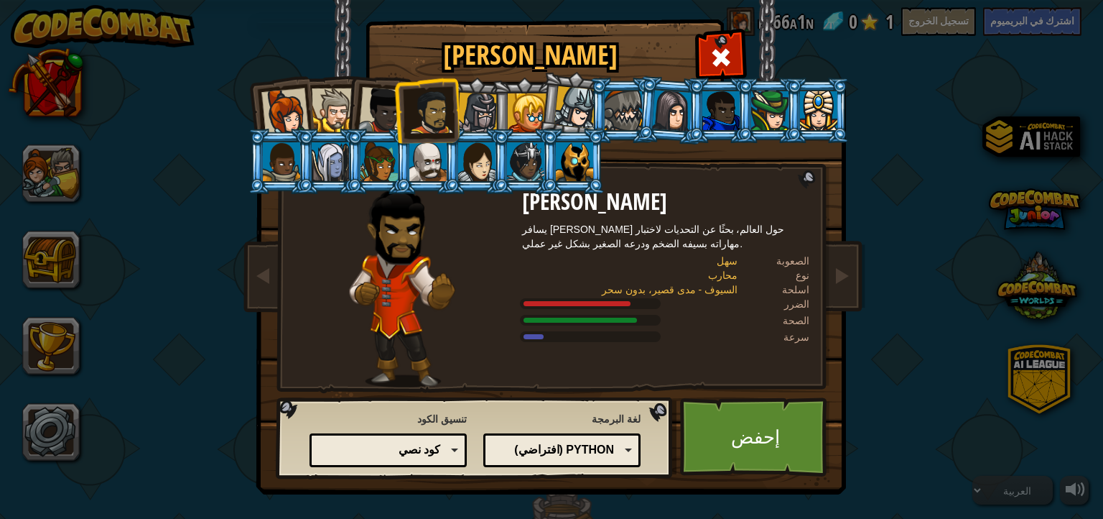
click at [462, 109] on div at bounding box center [477, 113] width 41 height 41
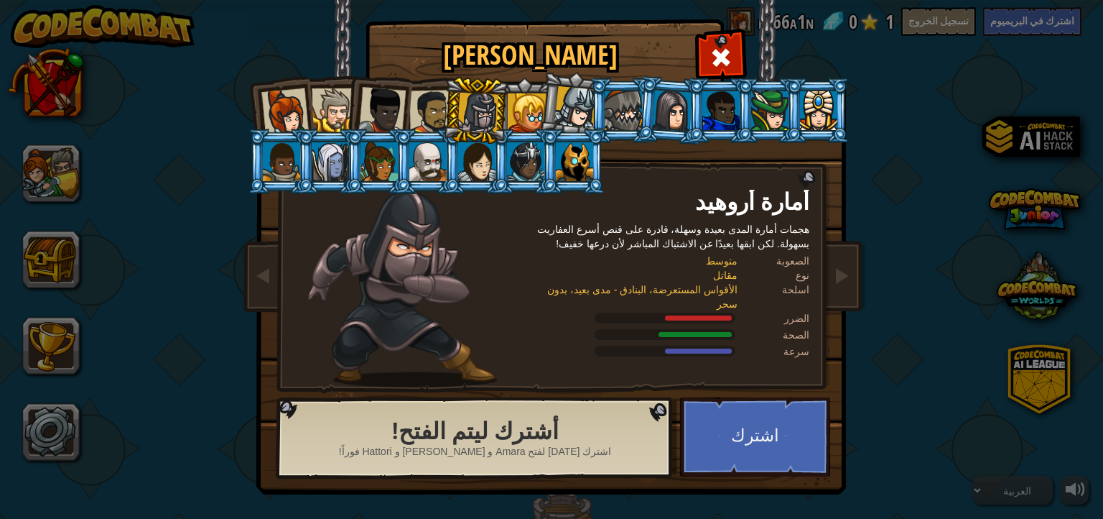
click at [406, 124] on li at bounding box center [378, 108] width 70 height 70
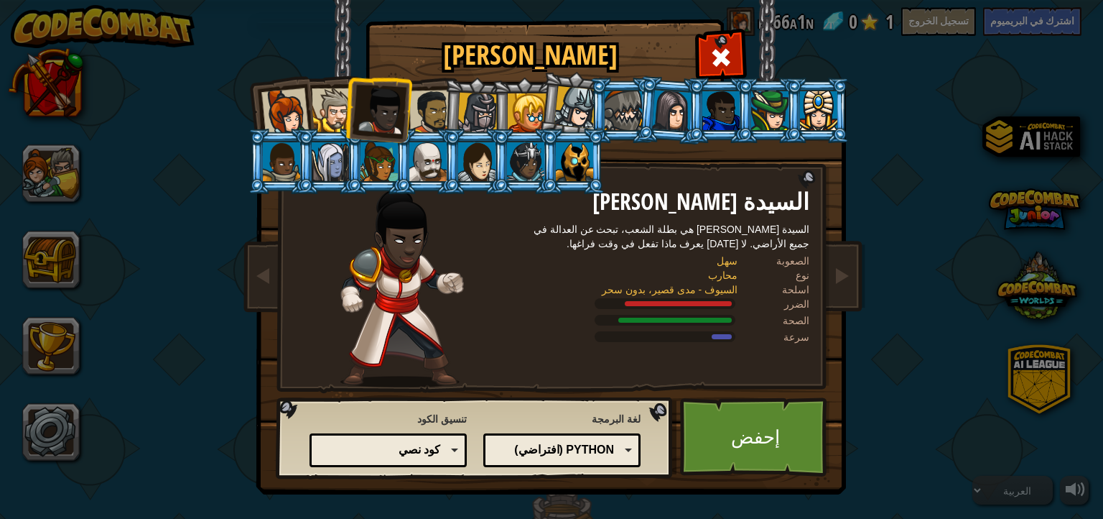
click at [353, 121] on li at bounding box center [378, 108] width 70 height 70
click at [327, 115] on div at bounding box center [334, 110] width 44 height 44
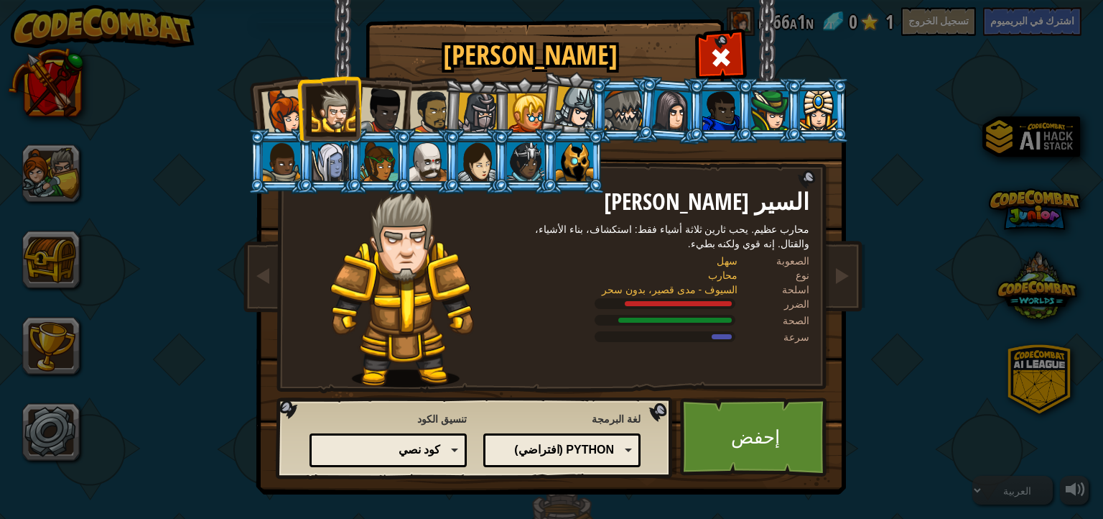
click at [376, 98] on div at bounding box center [381, 110] width 47 height 47
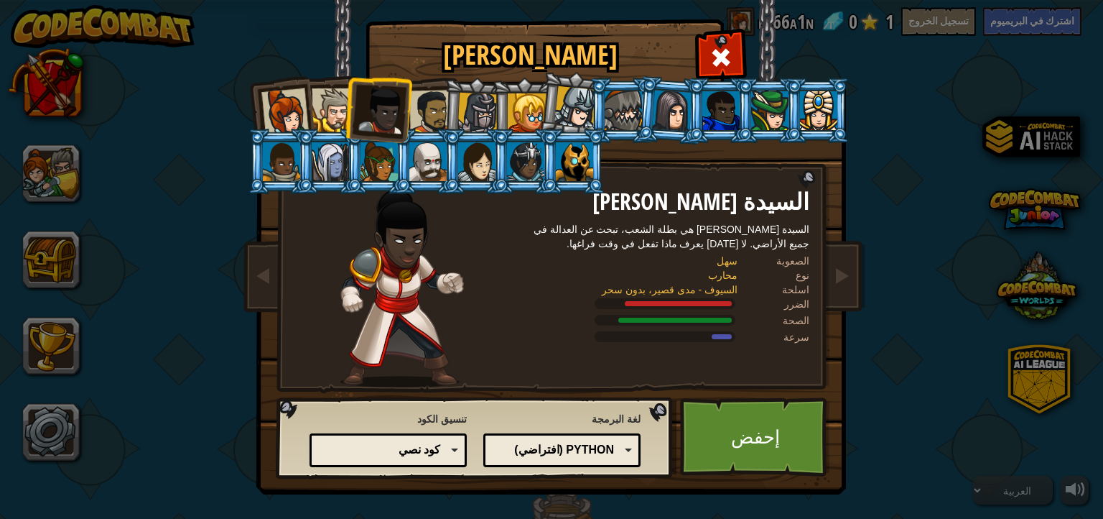
click at [448, 108] on li at bounding box center [476, 110] width 68 height 69
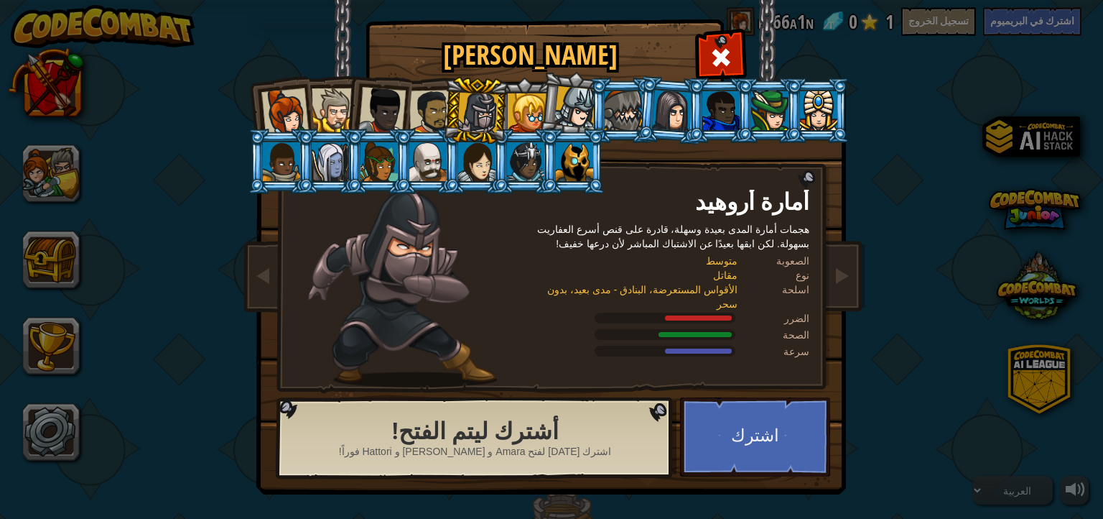
click at [297, 107] on div at bounding box center [284, 111] width 47 height 47
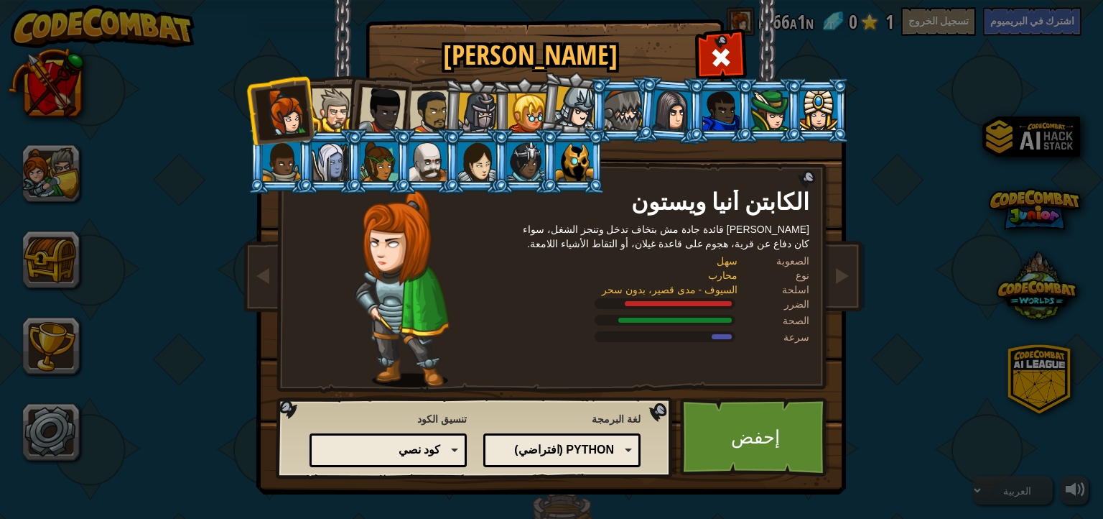
click at [330, 115] on div at bounding box center [334, 110] width 44 height 44
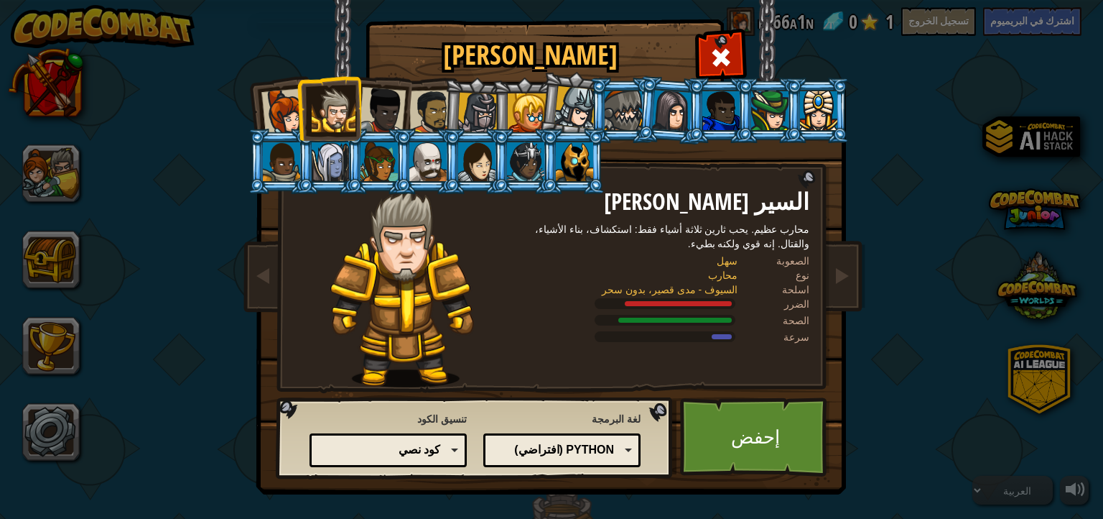
click at [389, 112] on div at bounding box center [381, 110] width 47 height 47
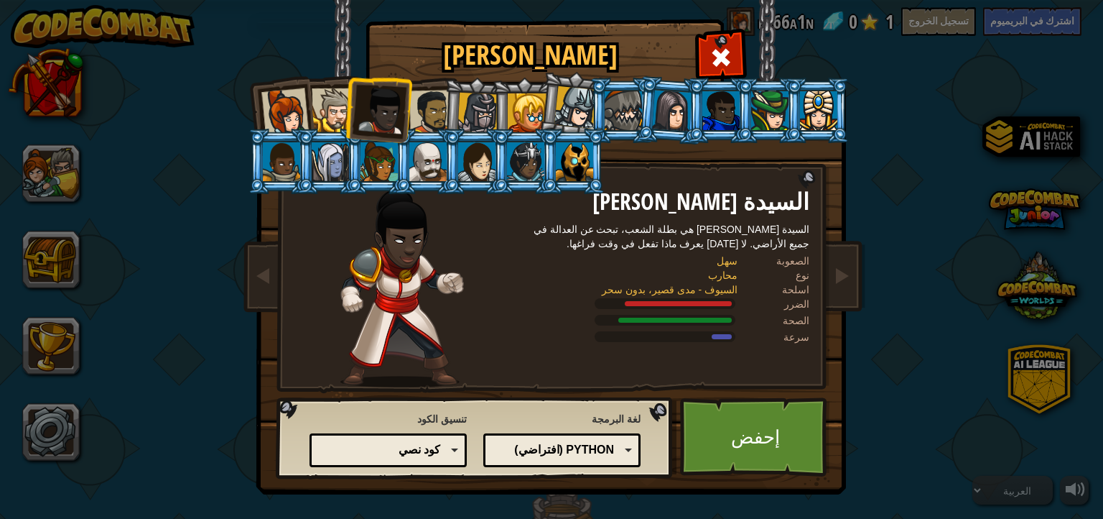
click at [428, 101] on div at bounding box center [431, 112] width 45 height 45
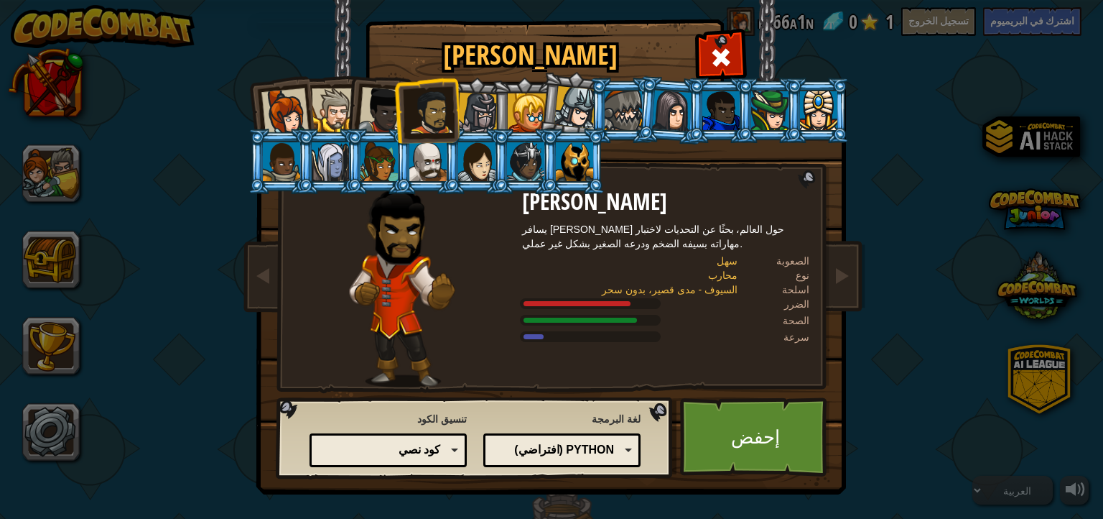
click at [480, 111] on div at bounding box center [477, 113] width 41 height 41
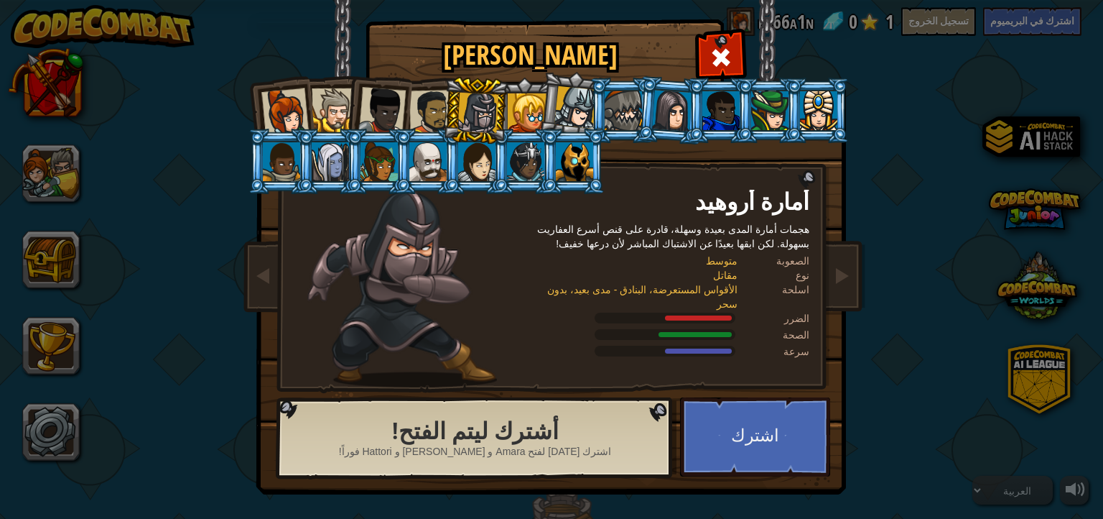
click at [431, 108] on div at bounding box center [431, 112] width 45 height 45
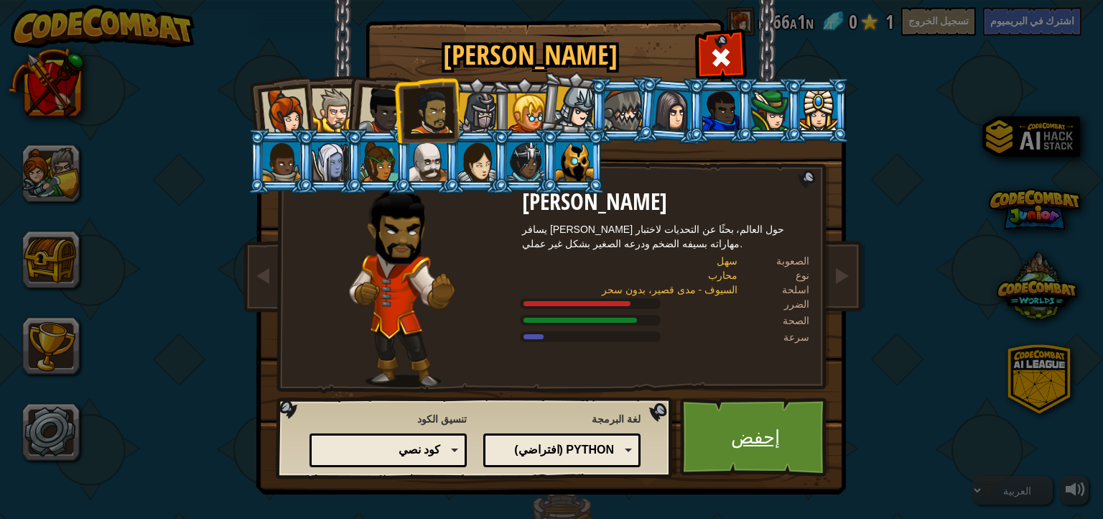
click at [744, 425] on link "إحفض" at bounding box center [755, 436] width 150 height 79
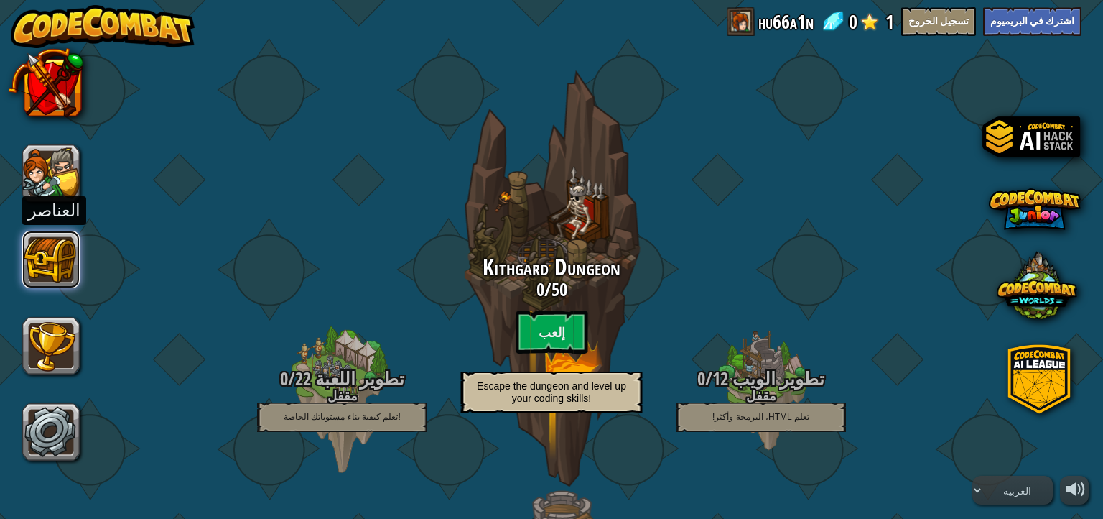
click at [55, 261] on button at bounding box center [50, 259] width 57 height 57
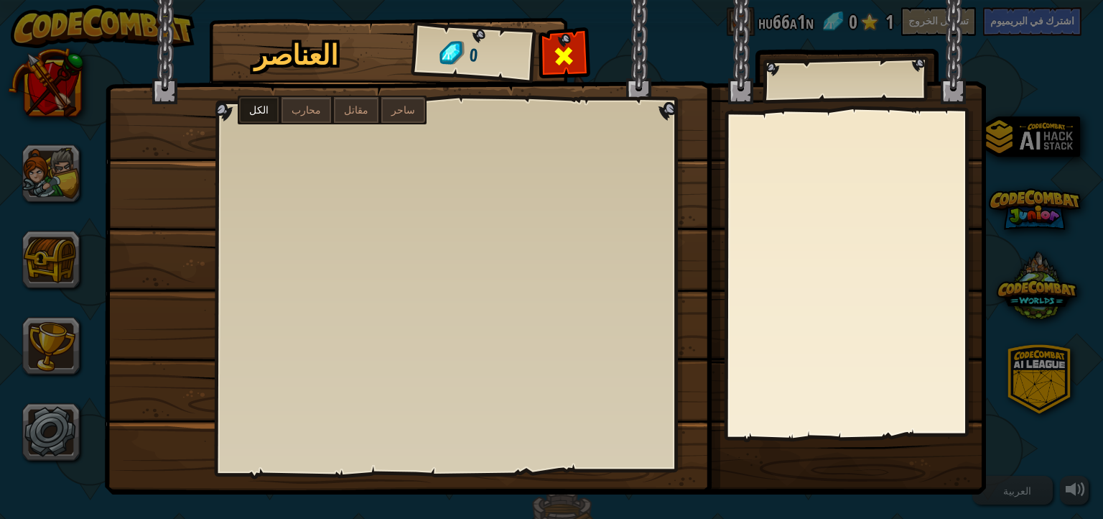
click at [561, 64] on span at bounding box center [564, 56] width 23 height 23
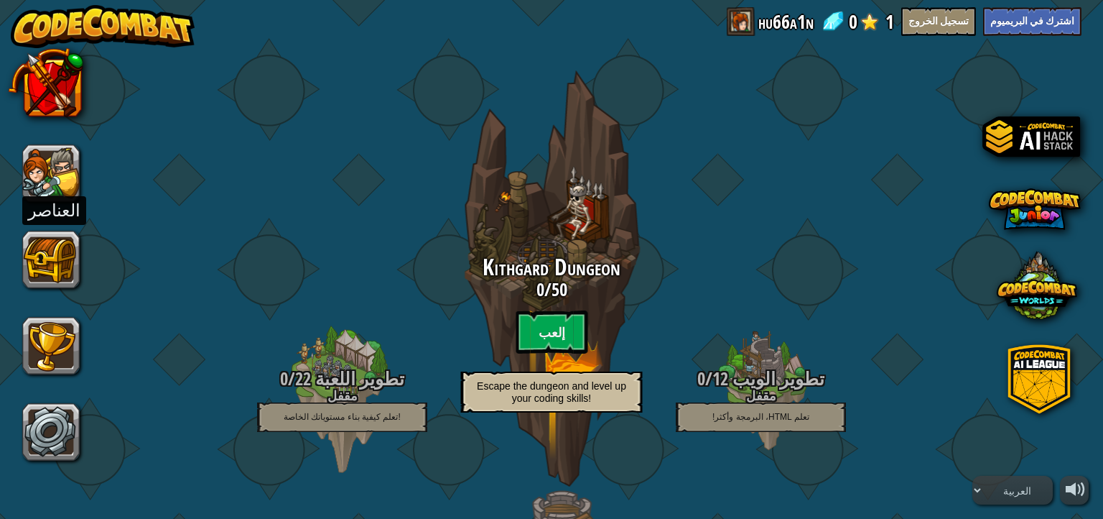
select select "ar"
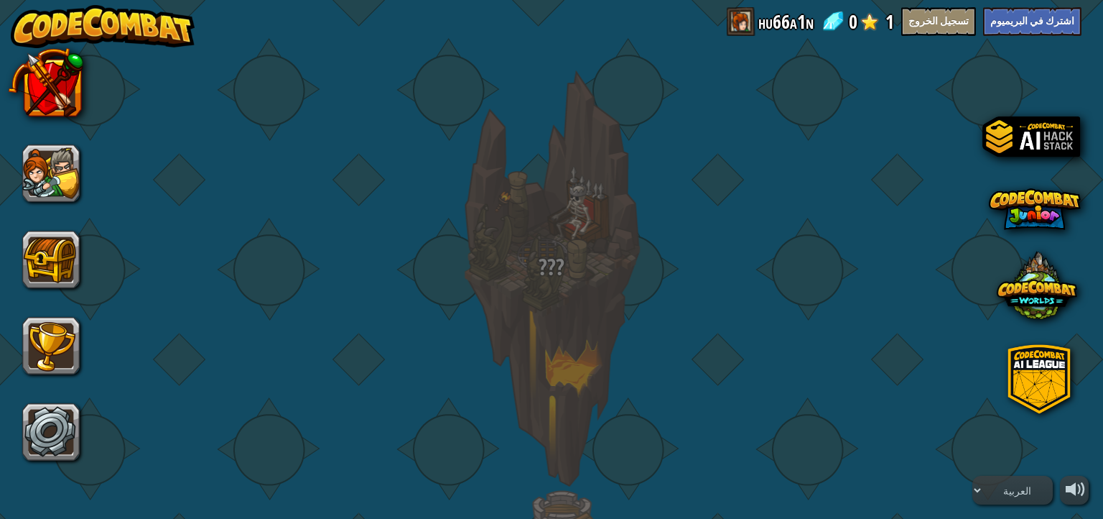
select select "ar"
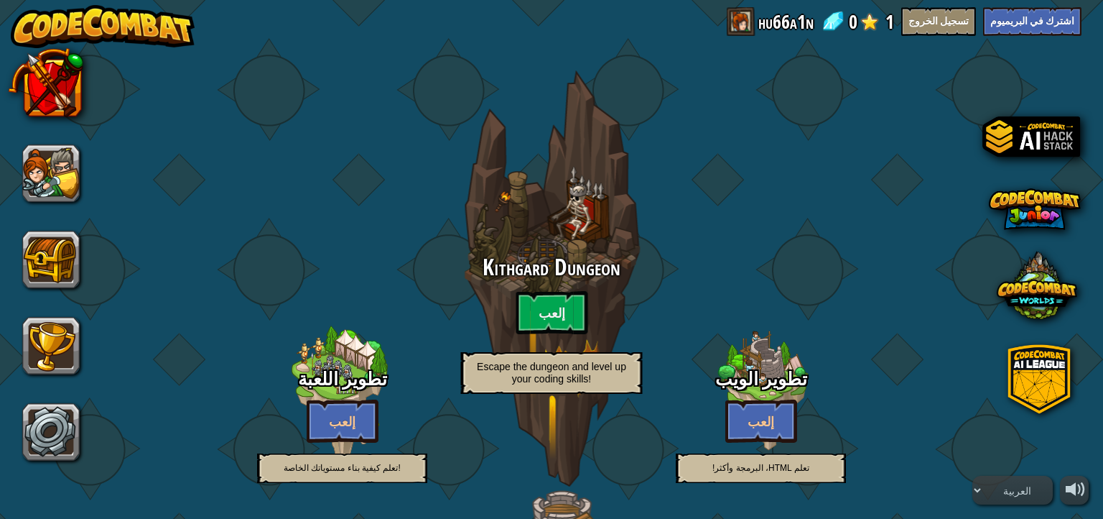
select select "ar"
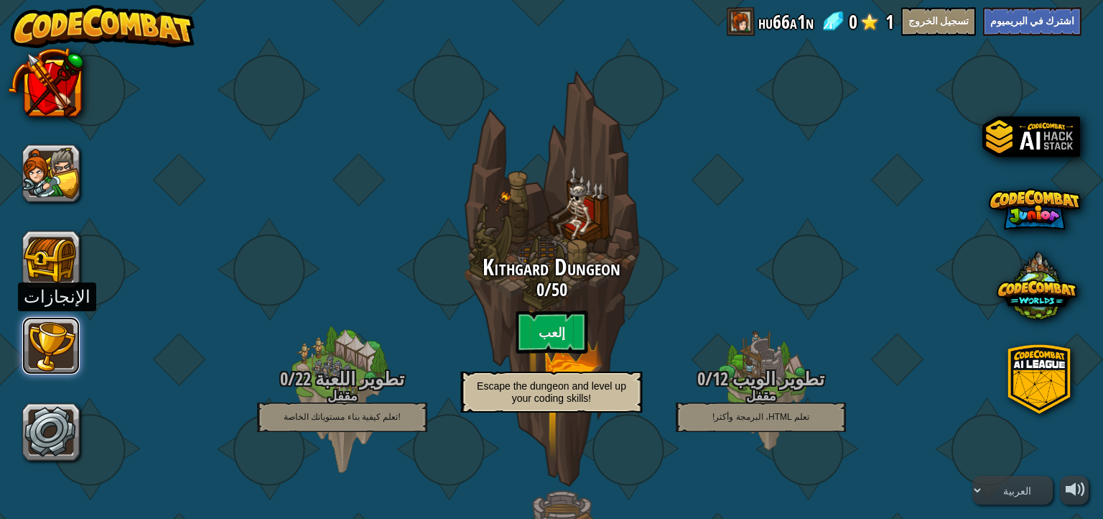
click at [50, 351] on button at bounding box center [50, 345] width 57 height 57
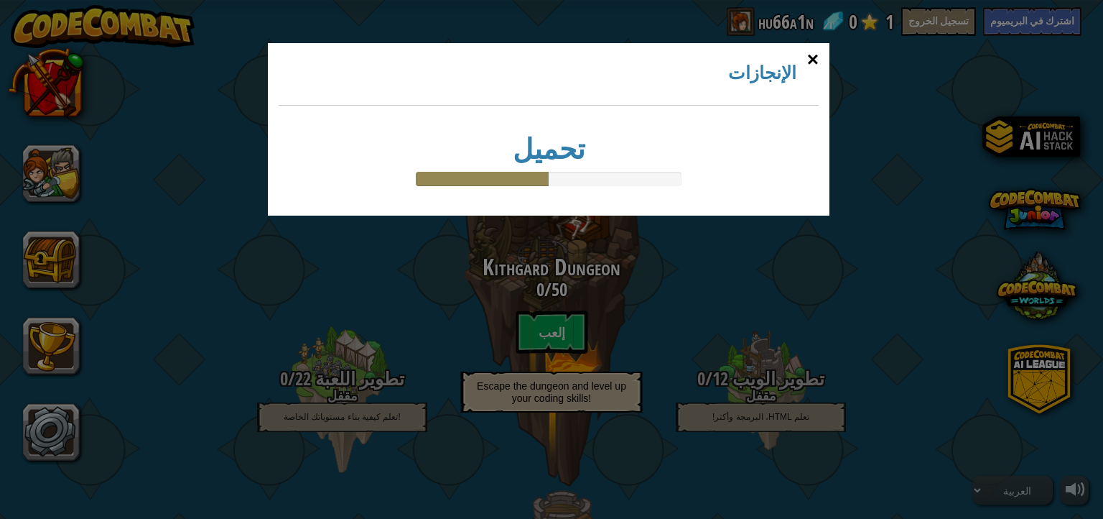
click at [801, 73] on div "×" at bounding box center [812, 60] width 33 height 42
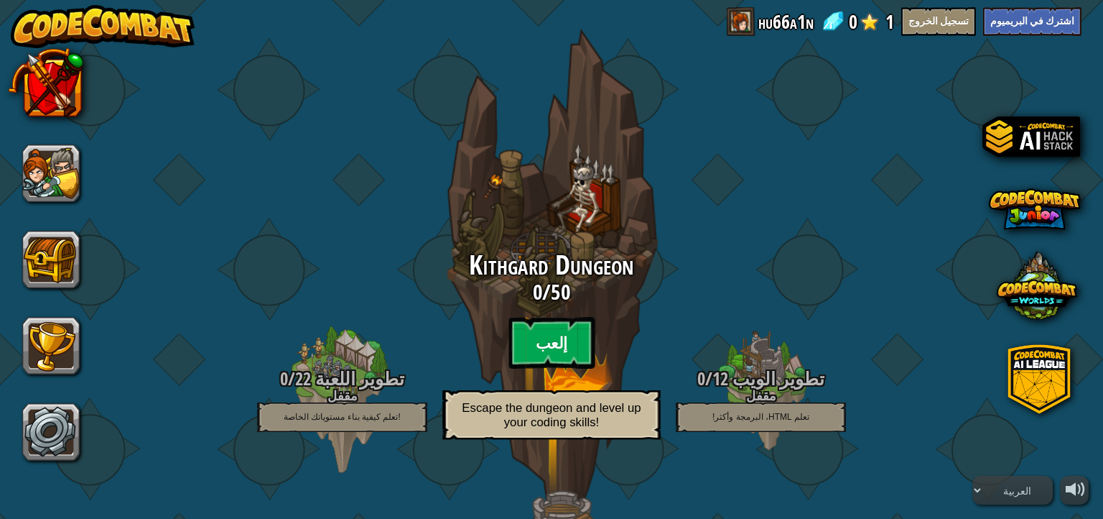
click at [541, 329] on btn "إلعب" at bounding box center [551, 343] width 86 height 52
select select "ar"
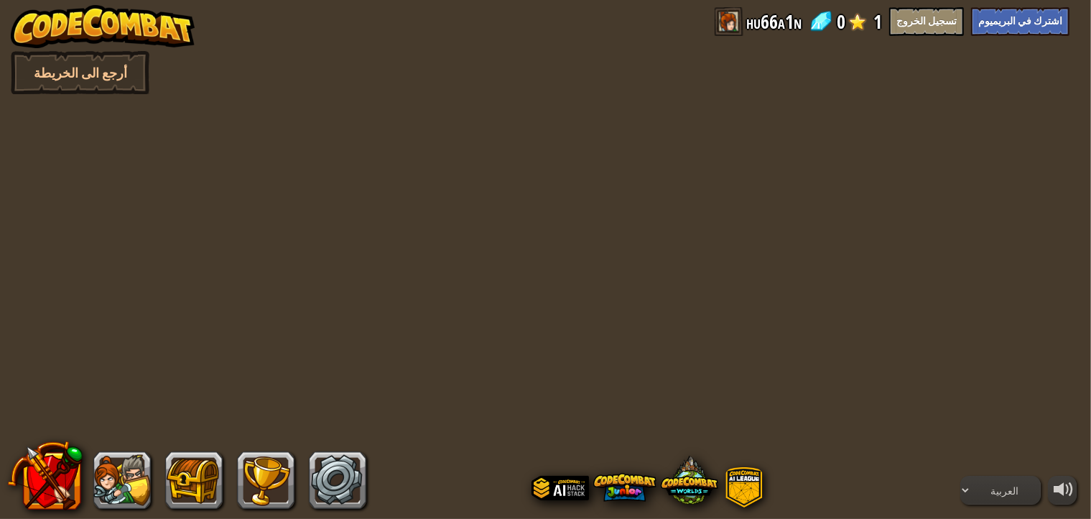
select select "ar"
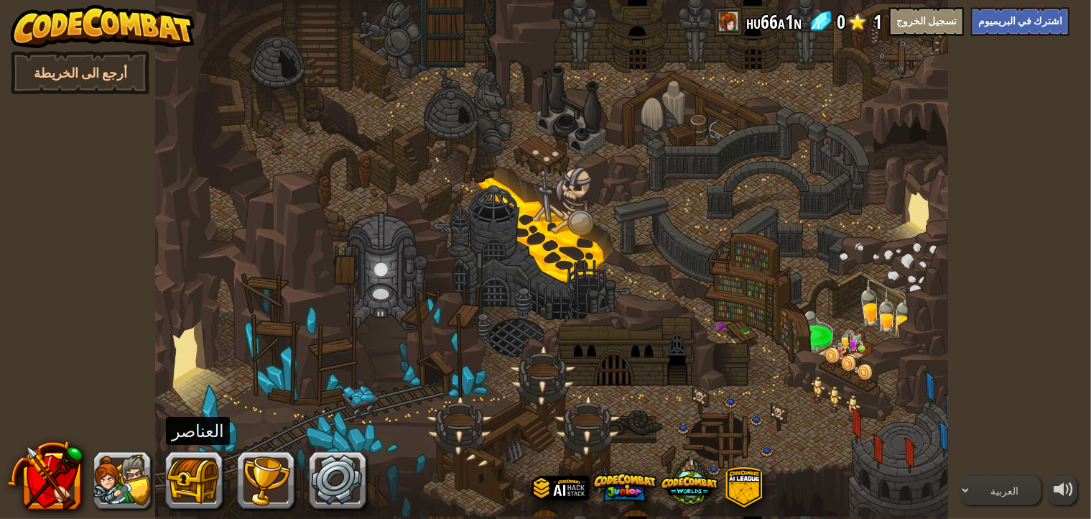
select select "ar"
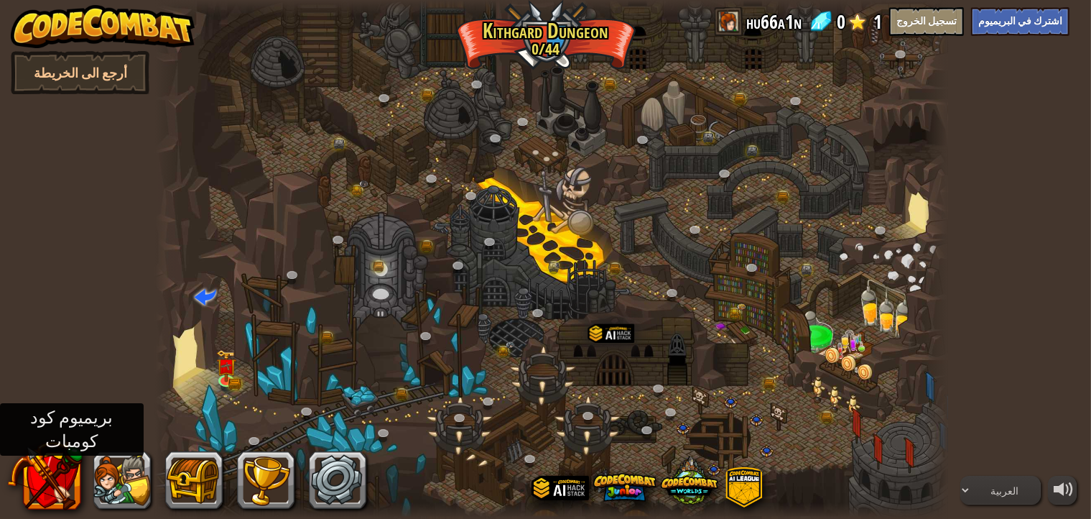
click at [19, 503] on button at bounding box center [44, 474] width 75 height 75
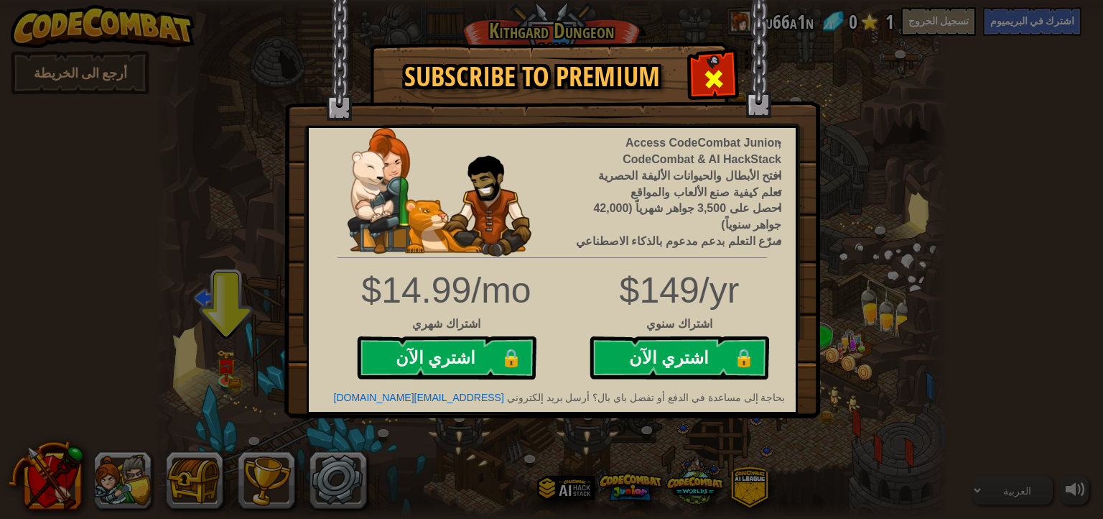
click at [707, 73] on span at bounding box center [713, 79] width 23 height 23
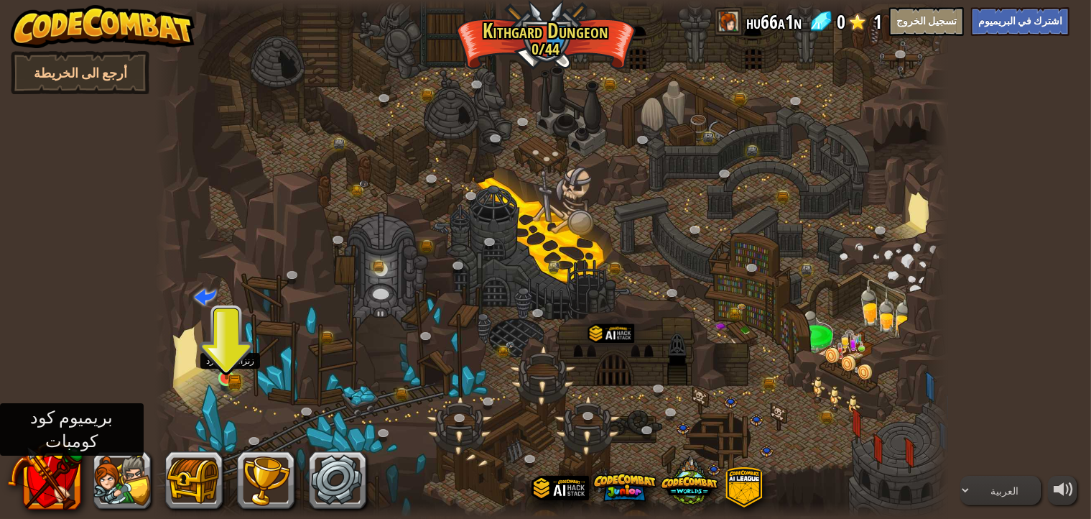
click at [222, 376] on img at bounding box center [226, 357] width 19 height 43
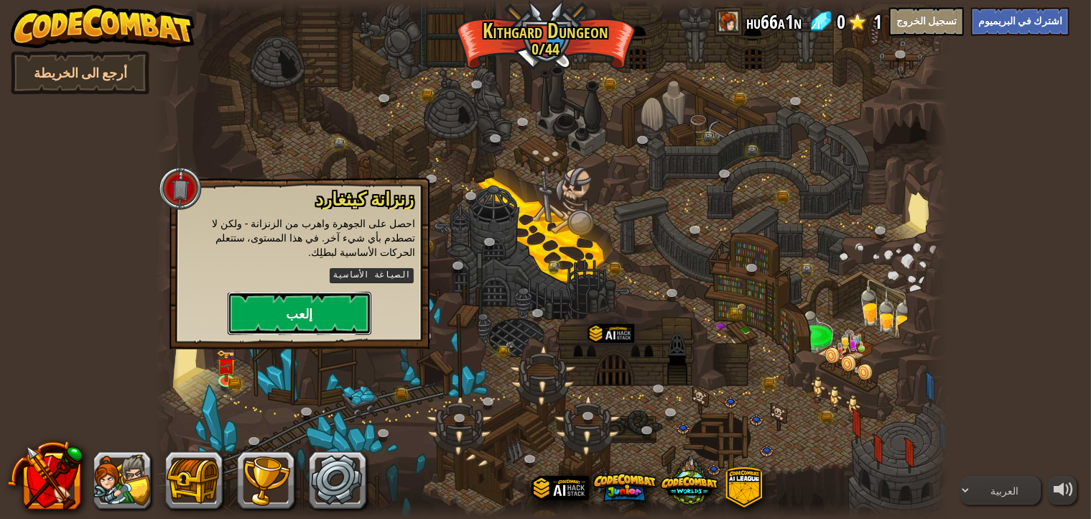
click at [281, 292] on button "إلعب" at bounding box center [300, 313] width 144 height 43
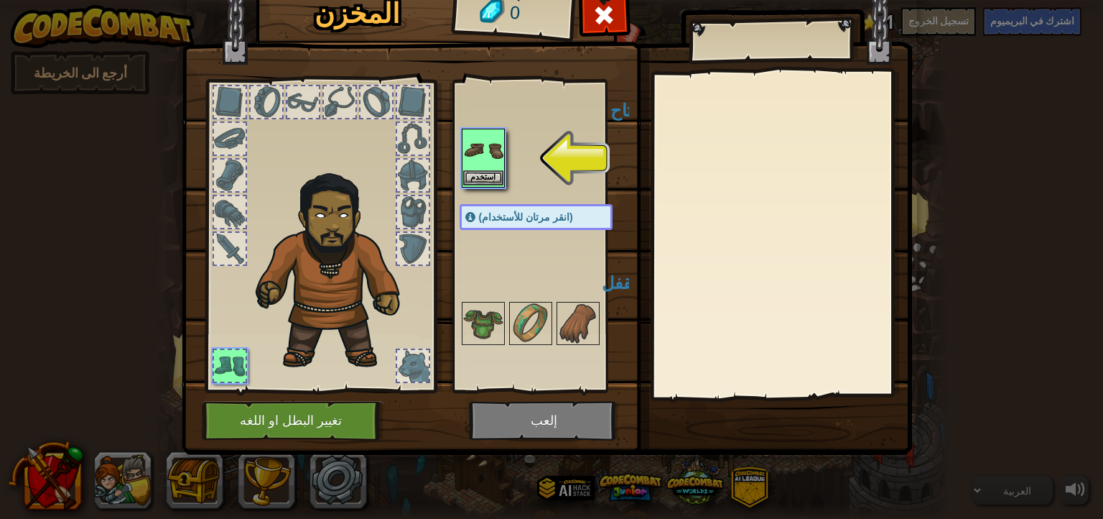
click at [484, 147] on img at bounding box center [483, 150] width 40 height 40
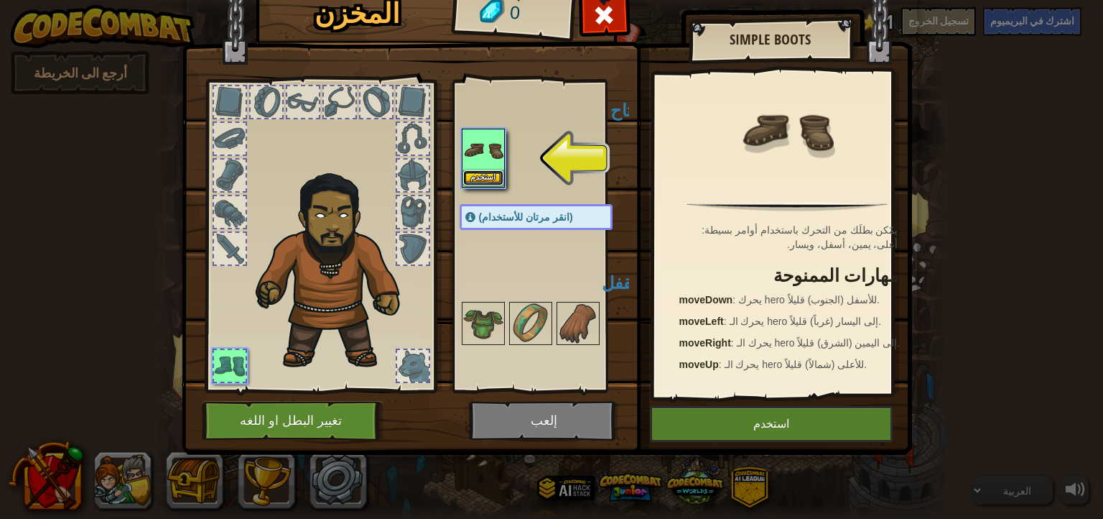
click at [485, 174] on button "استخدم" at bounding box center [483, 177] width 40 height 15
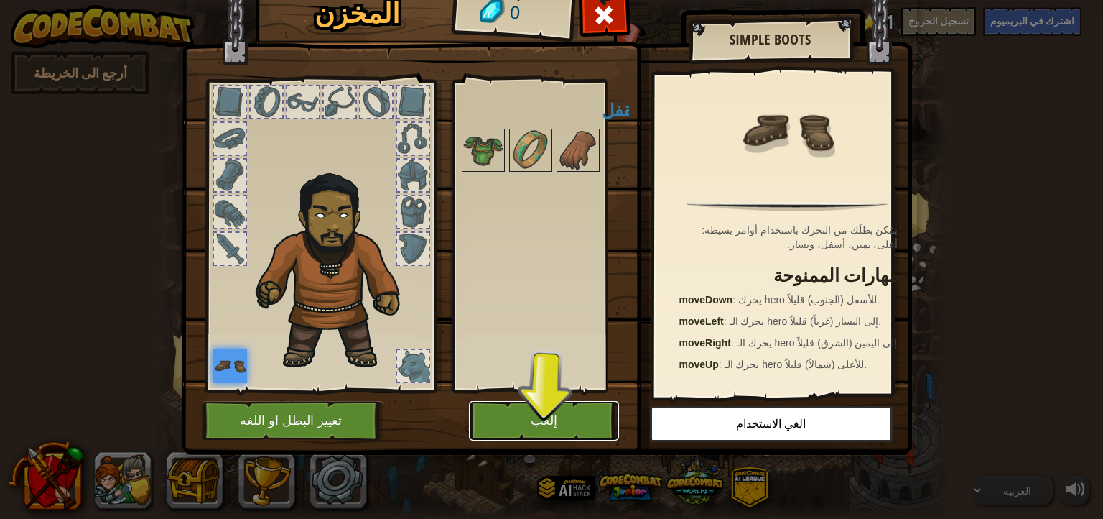
click at [534, 422] on button "إلعب" at bounding box center [544, 420] width 150 height 39
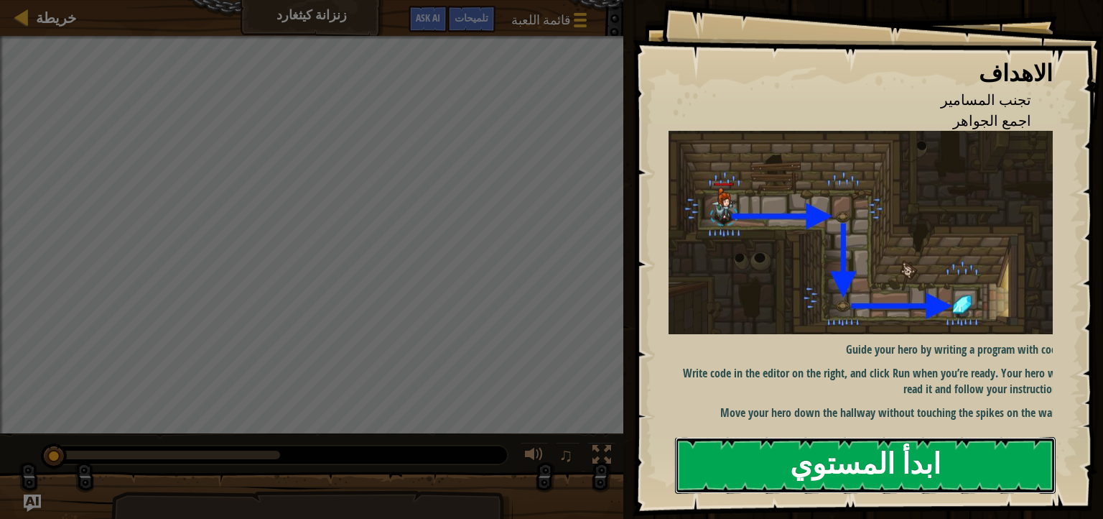
click at [837, 457] on button "ابدأ المستوي" at bounding box center [865, 465] width 381 height 57
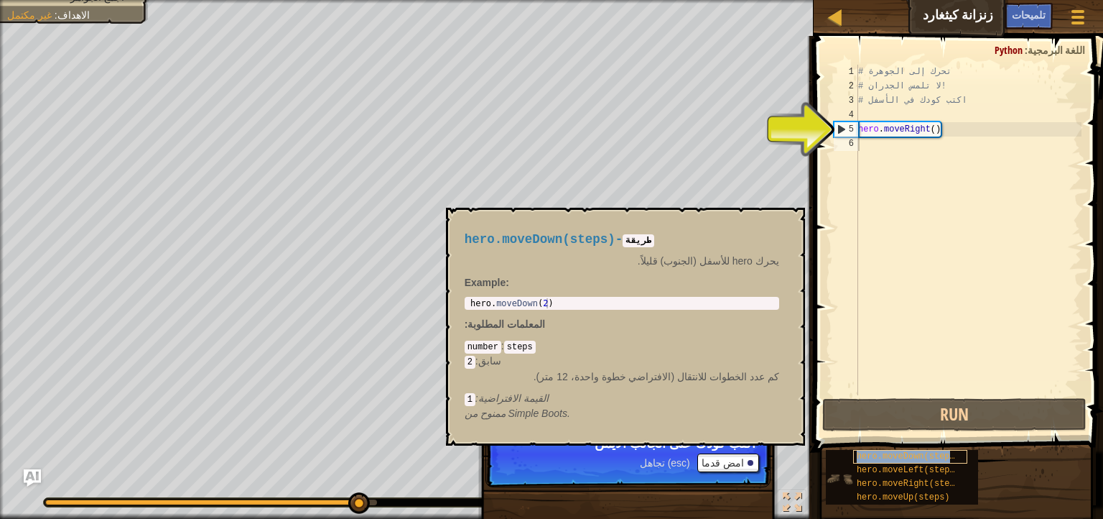
click at [888, 460] on span "hero.moveDown(steps)" at bounding box center [908, 456] width 103 height 10
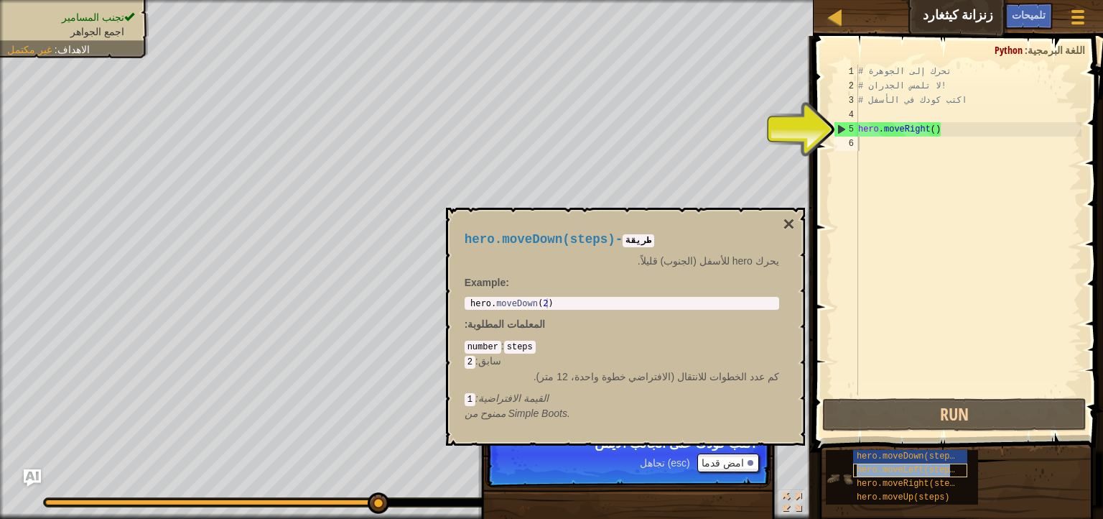
click at [888, 465] on span "hero.moveLeft(steps)" at bounding box center [908, 470] width 103 height 10
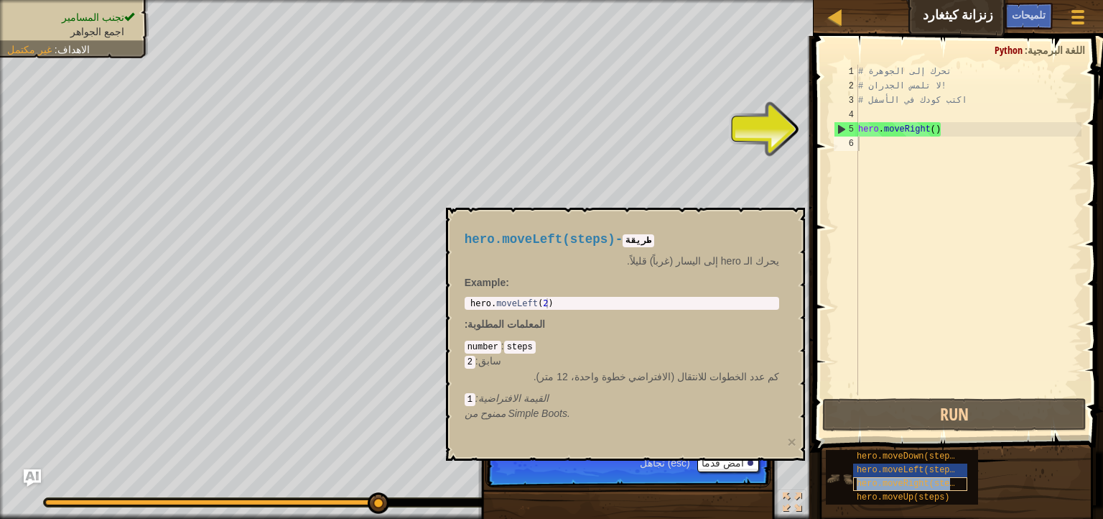
click at [892, 478] on span "hero.moveRight(steps)" at bounding box center [911, 483] width 108 height 10
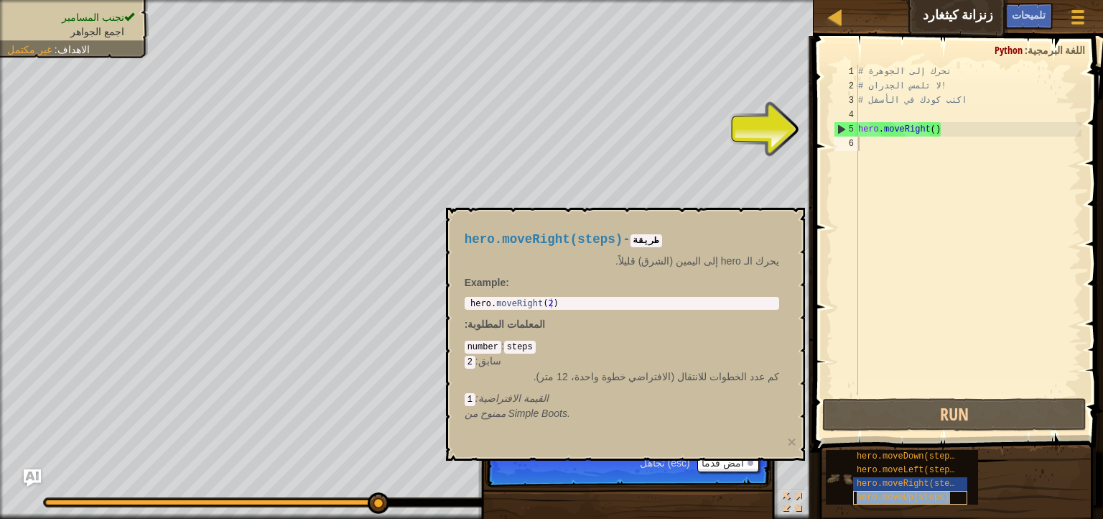
click at [871, 496] on span "hero.moveUp(steps)" at bounding box center [903, 497] width 93 height 10
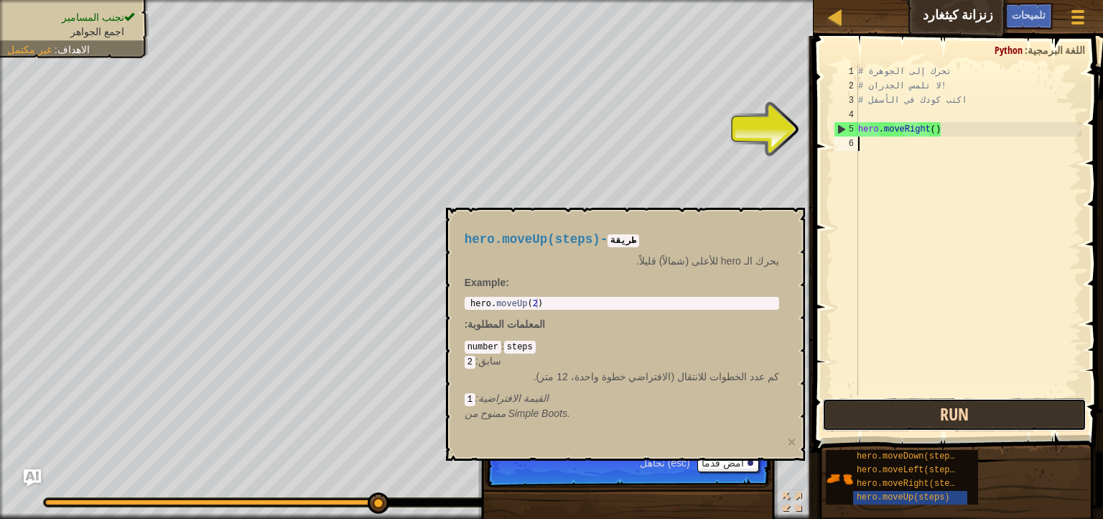
click at [902, 425] on button "Run" at bounding box center [954, 414] width 264 height 33
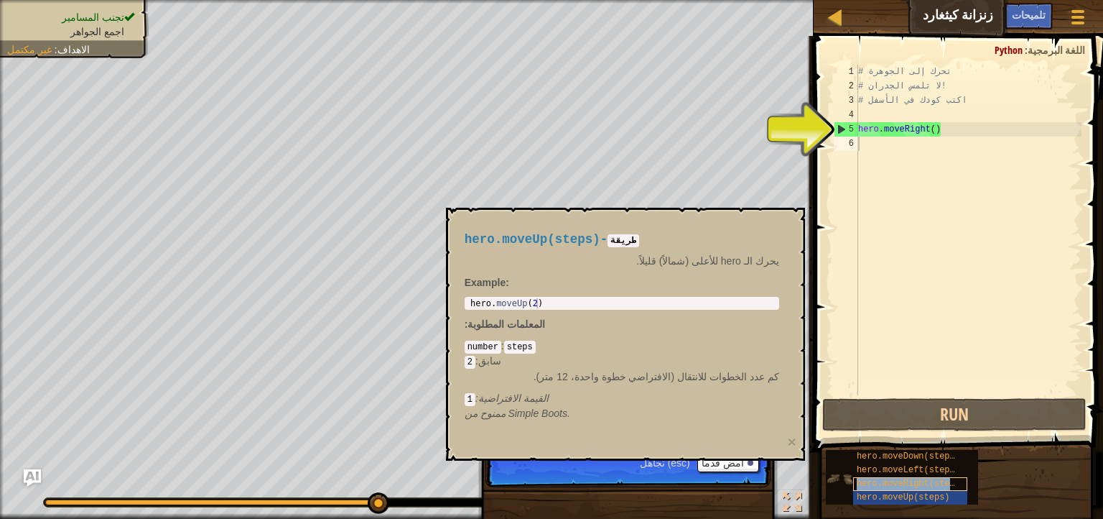
click at [908, 478] on span "hero.moveRight(steps)" at bounding box center [911, 483] width 108 height 10
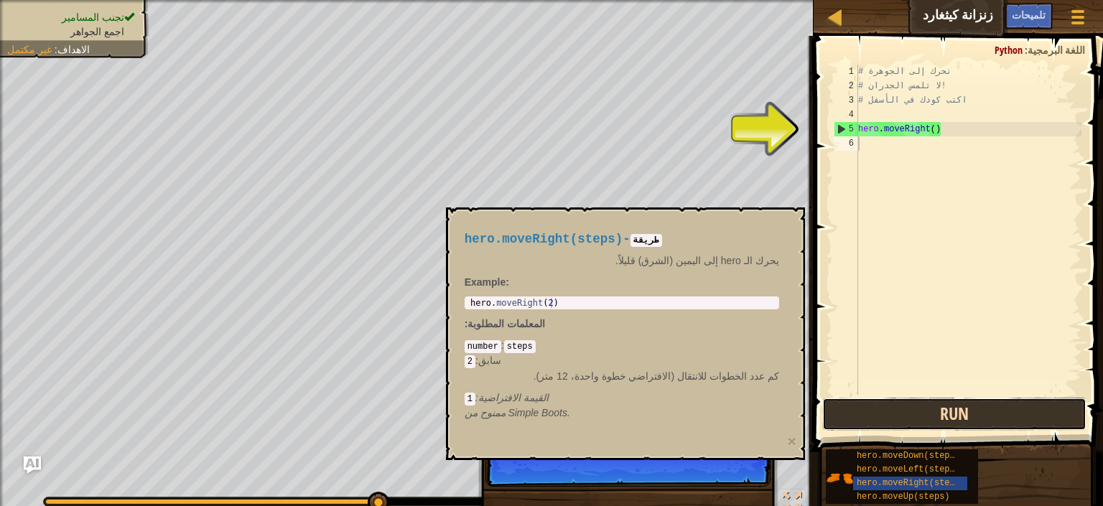
click at [920, 417] on button "Run" at bounding box center [954, 414] width 264 height 33
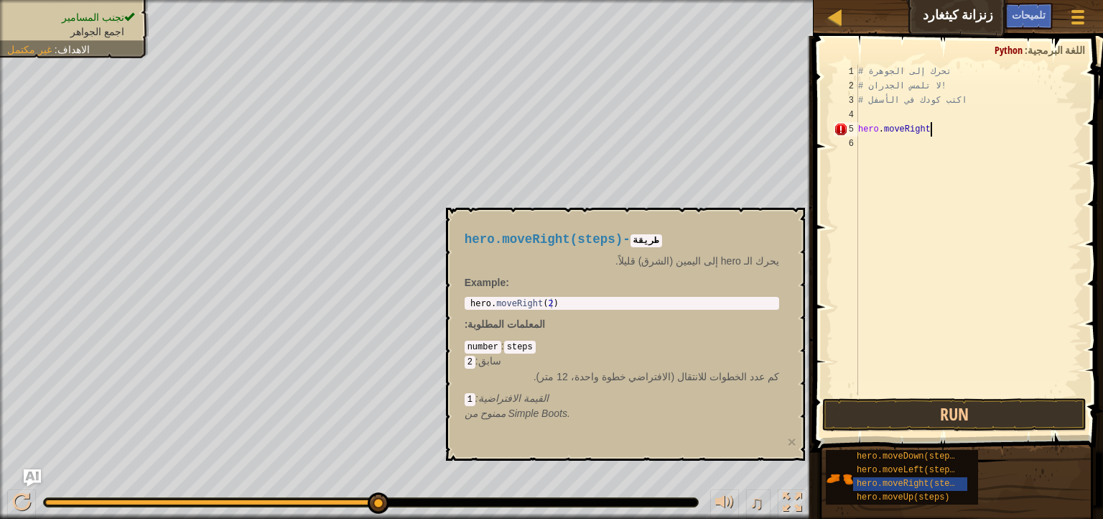
type textarea "hero.moveRigh"
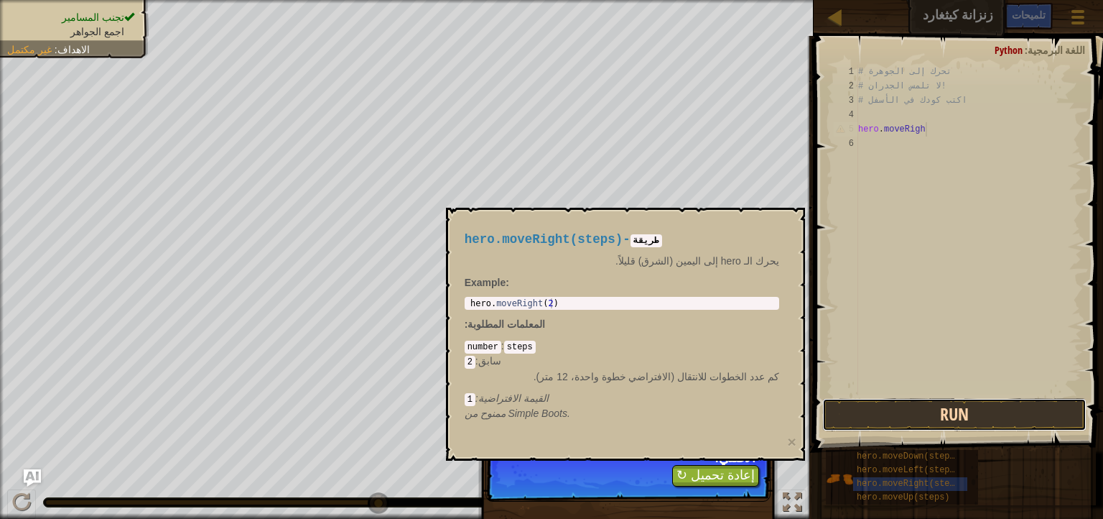
click at [864, 419] on button "Run" at bounding box center [954, 414] width 264 height 33
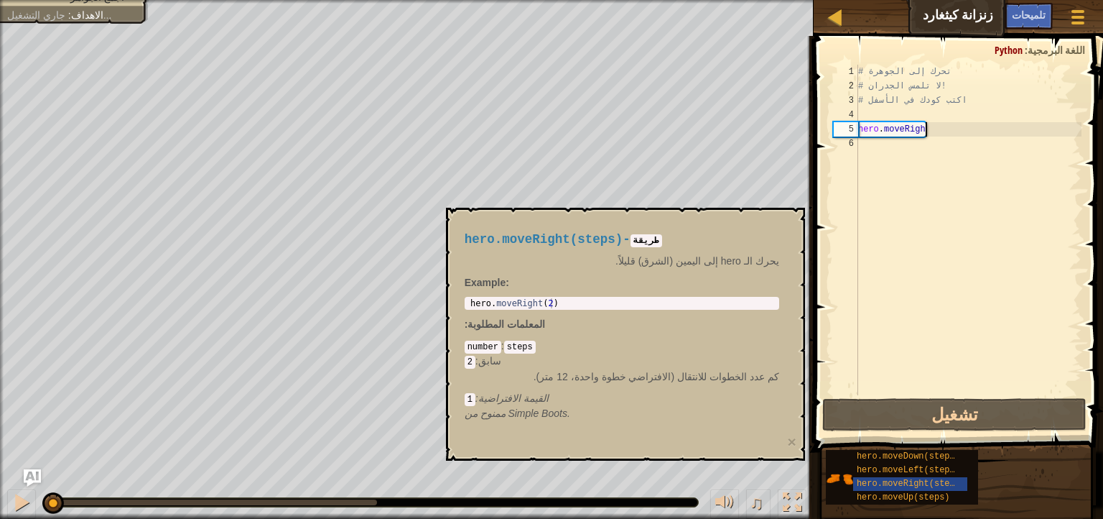
scroll to position [6, 5]
